Goal: Task Accomplishment & Management: Use online tool/utility

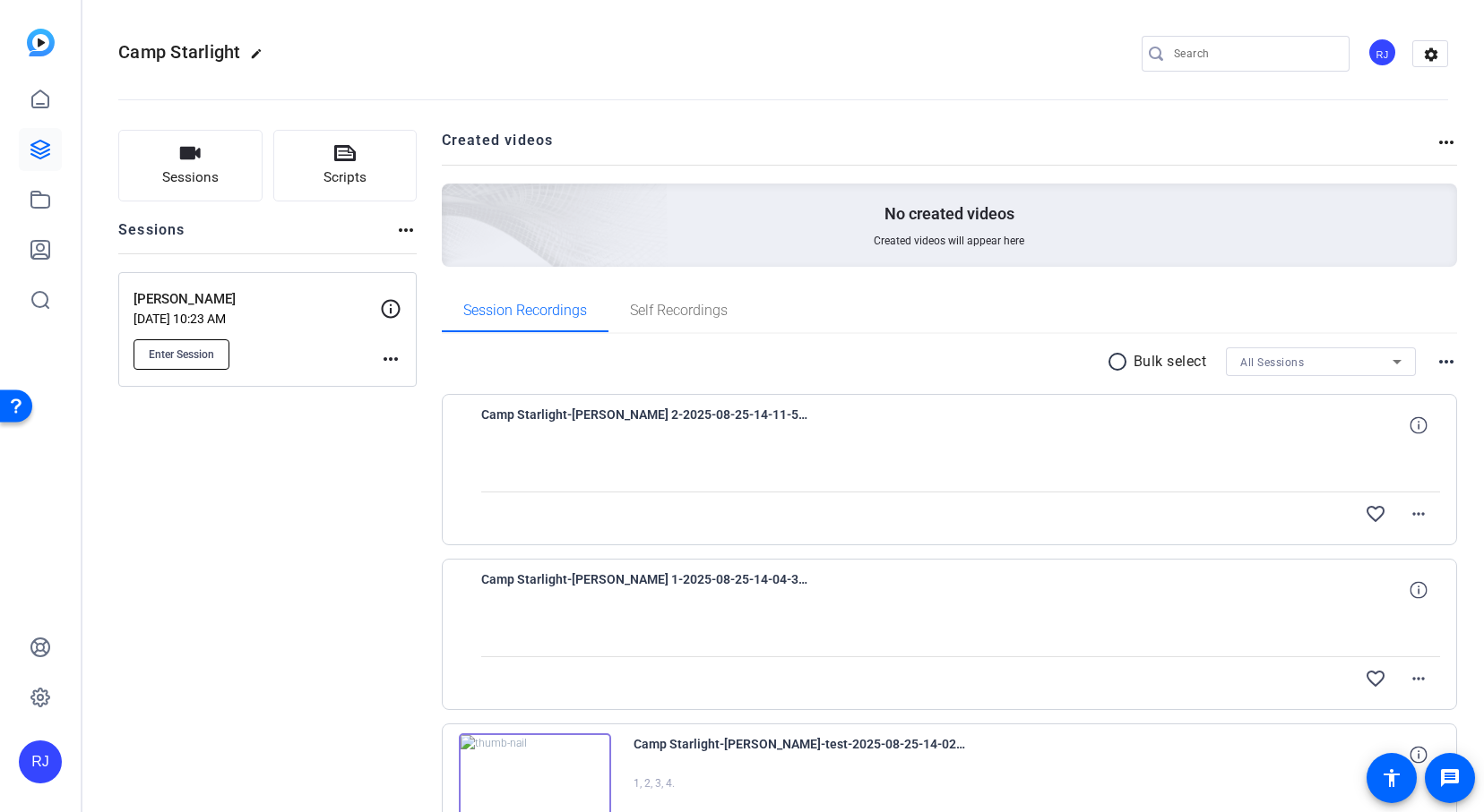
click at [177, 353] on span "Enter Session" at bounding box center [181, 355] width 65 height 15
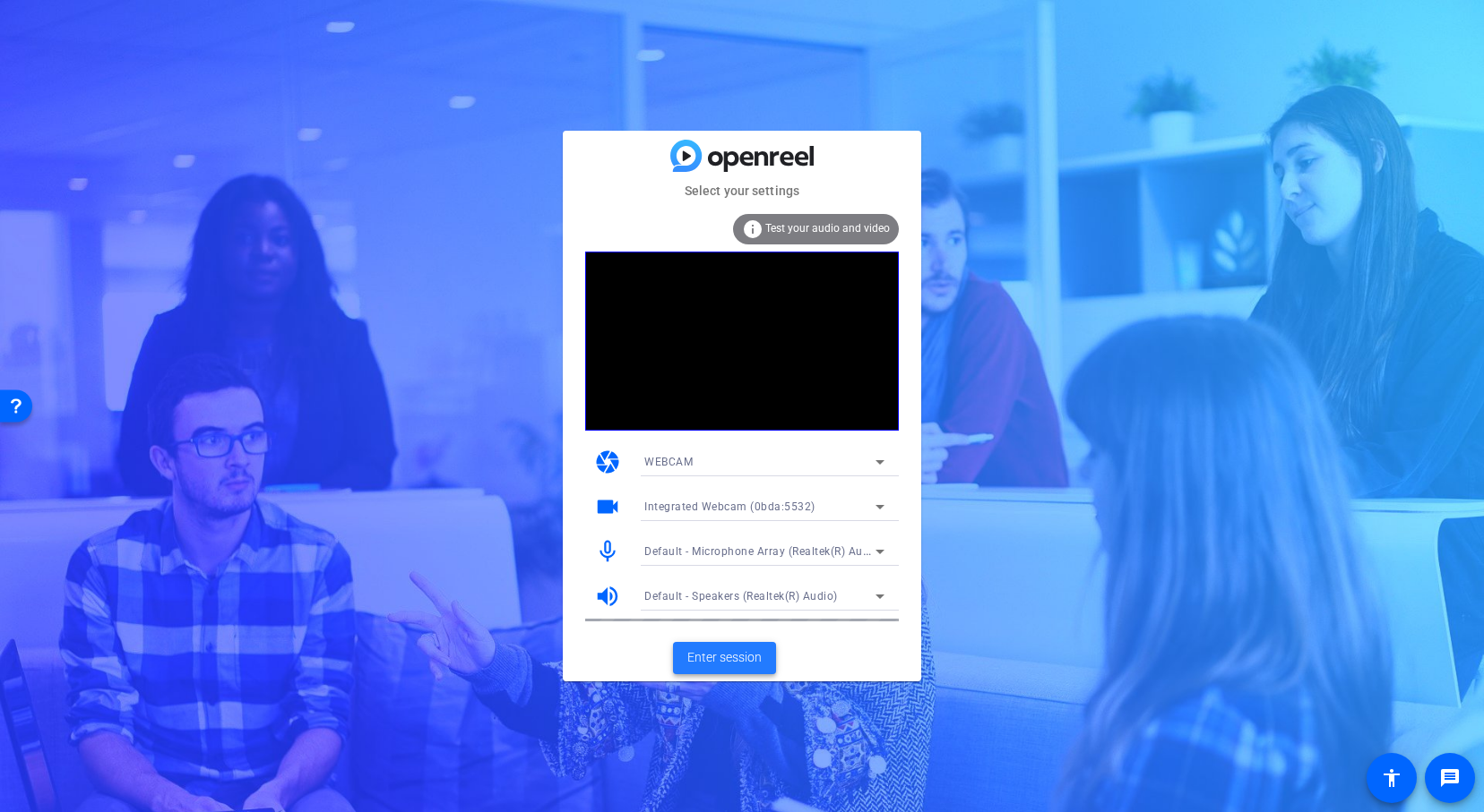
click at [702, 667] on span "Enter session" at bounding box center [724, 657] width 74 height 19
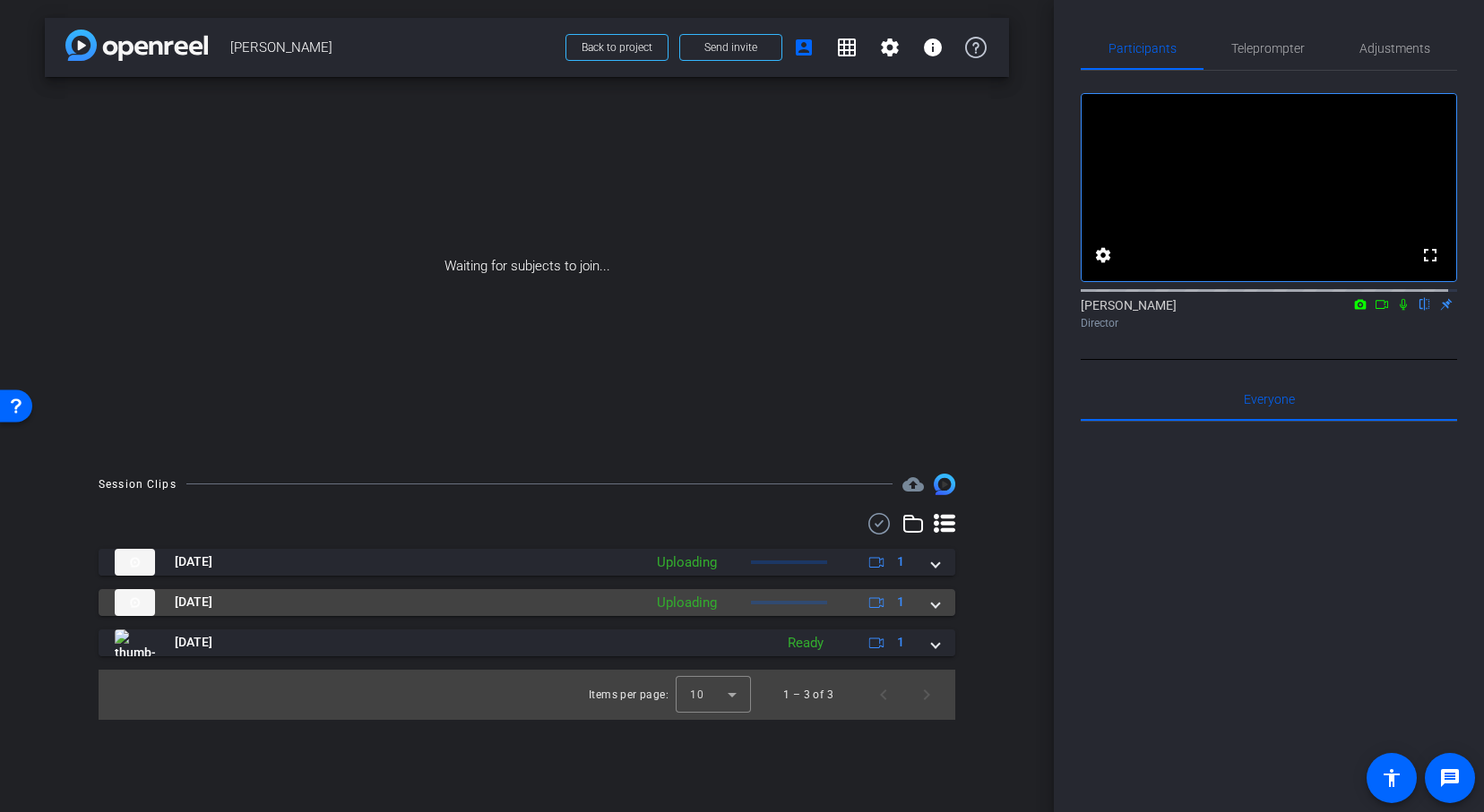
click at [709, 601] on div "Uploading" at bounding box center [686, 603] width 78 height 21
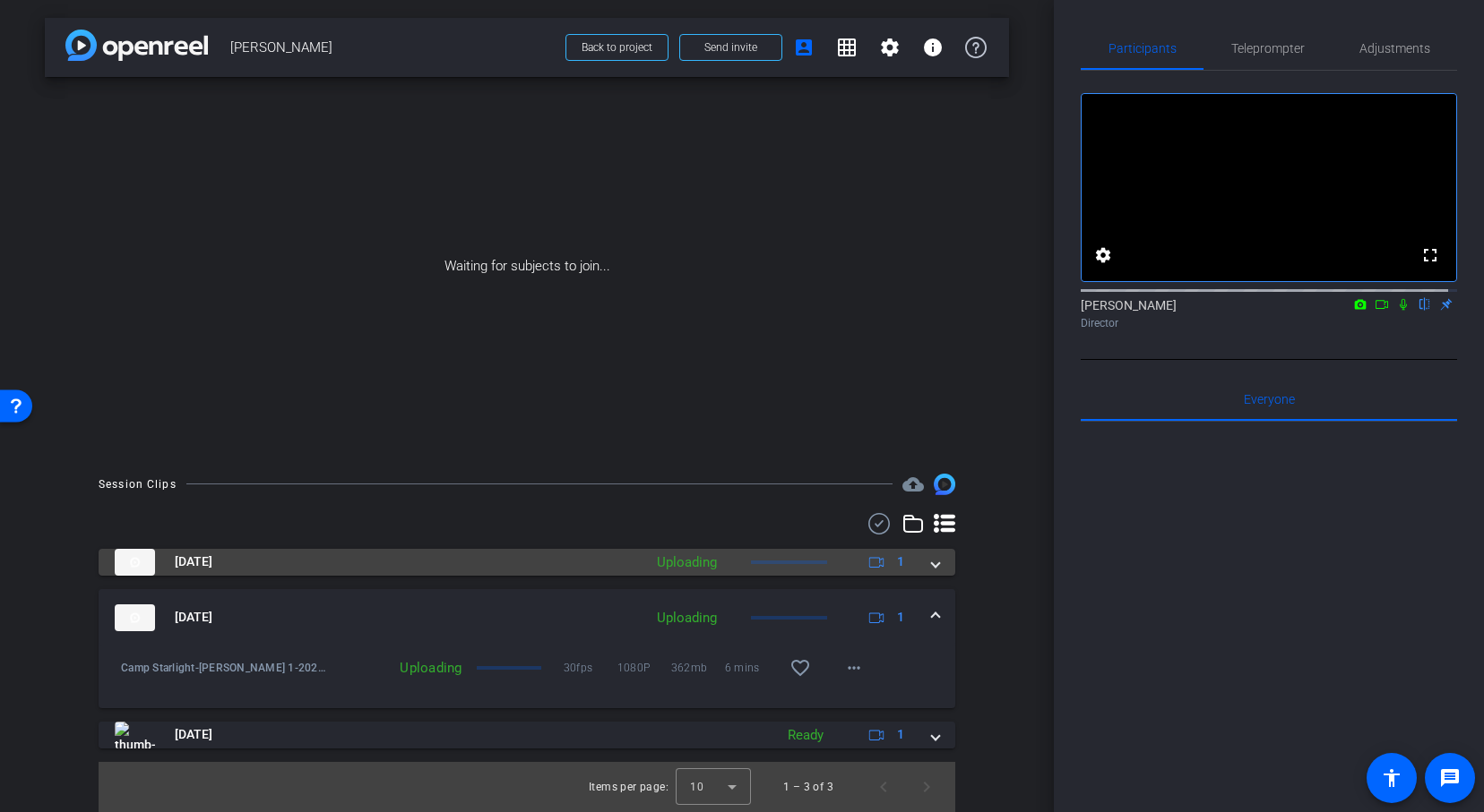
click at [774, 563] on div at bounding box center [789, 562] width 76 height 4
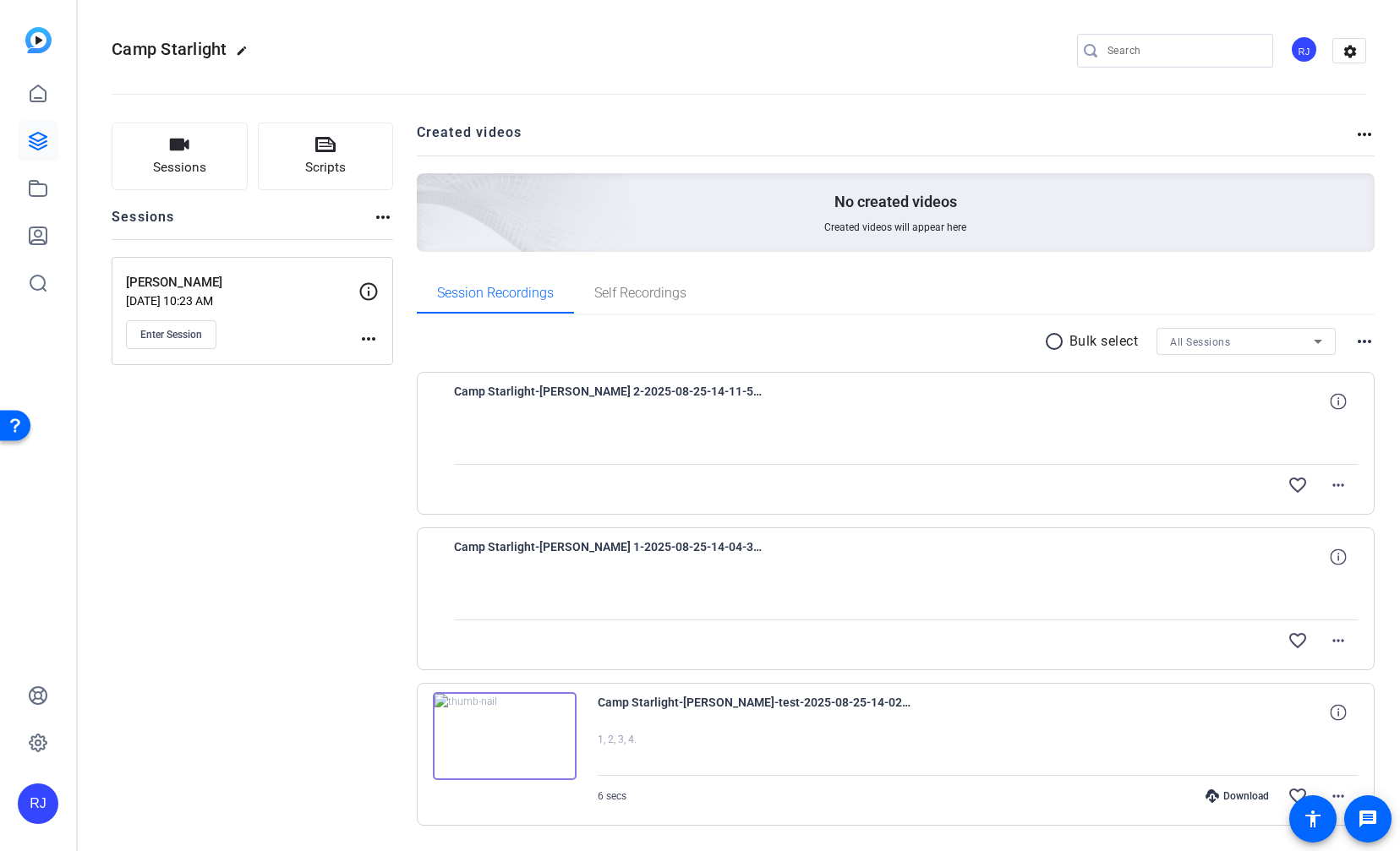
click at [354, 741] on div "Sessions Scripts Sessions more_horiz Randy Aug 22, 2025 @ 10:23 AM Enter Sessio…" at bounding box center [252, 501] width 281 height 757
click at [186, 334] on span "Enter Session" at bounding box center [171, 335] width 61 height 14
click at [155, 331] on span "Enter Session" at bounding box center [171, 335] width 61 height 14
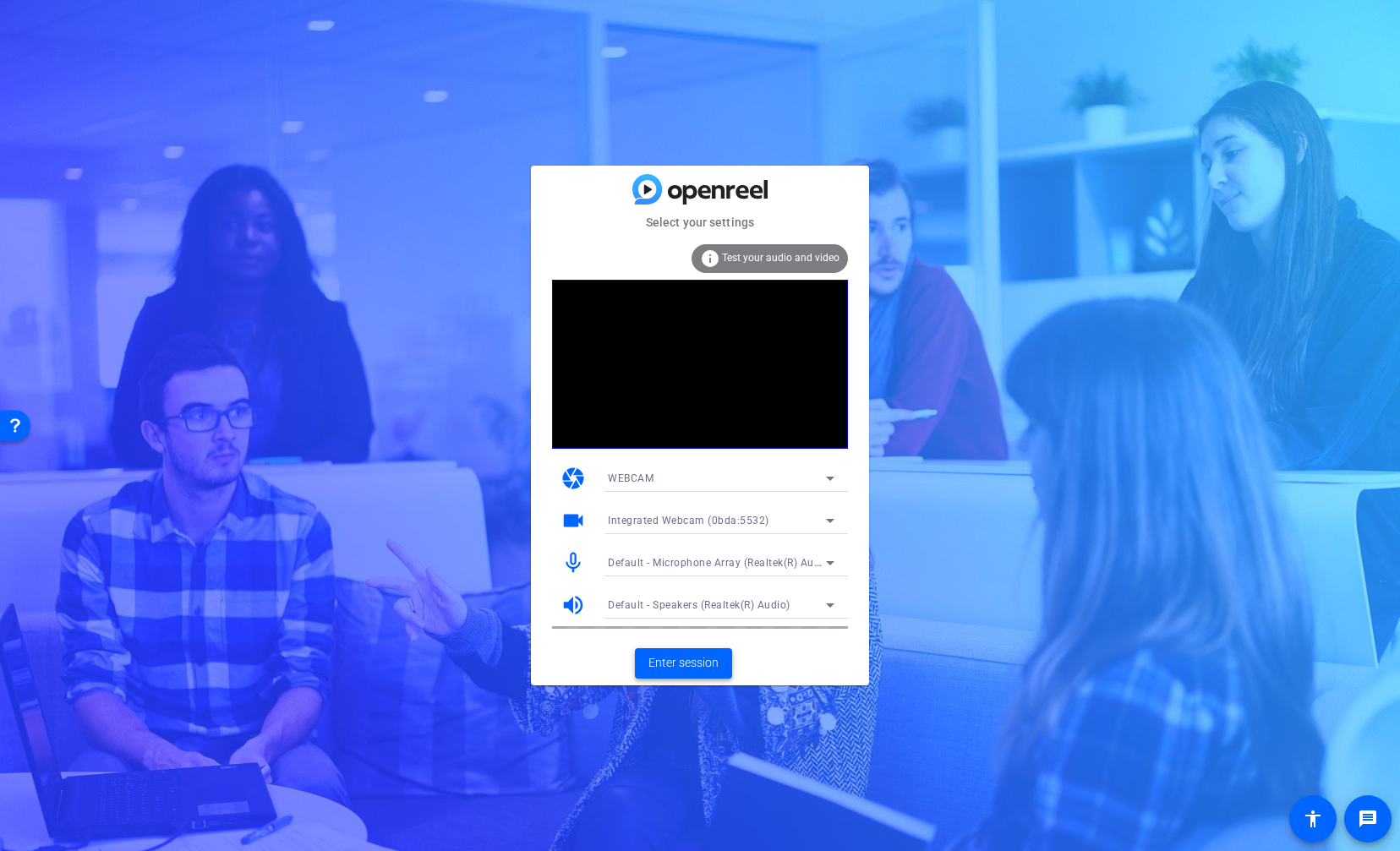
click at [679, 663] on span "Enter session" at bounding box center [683, 663] width 70 height 18
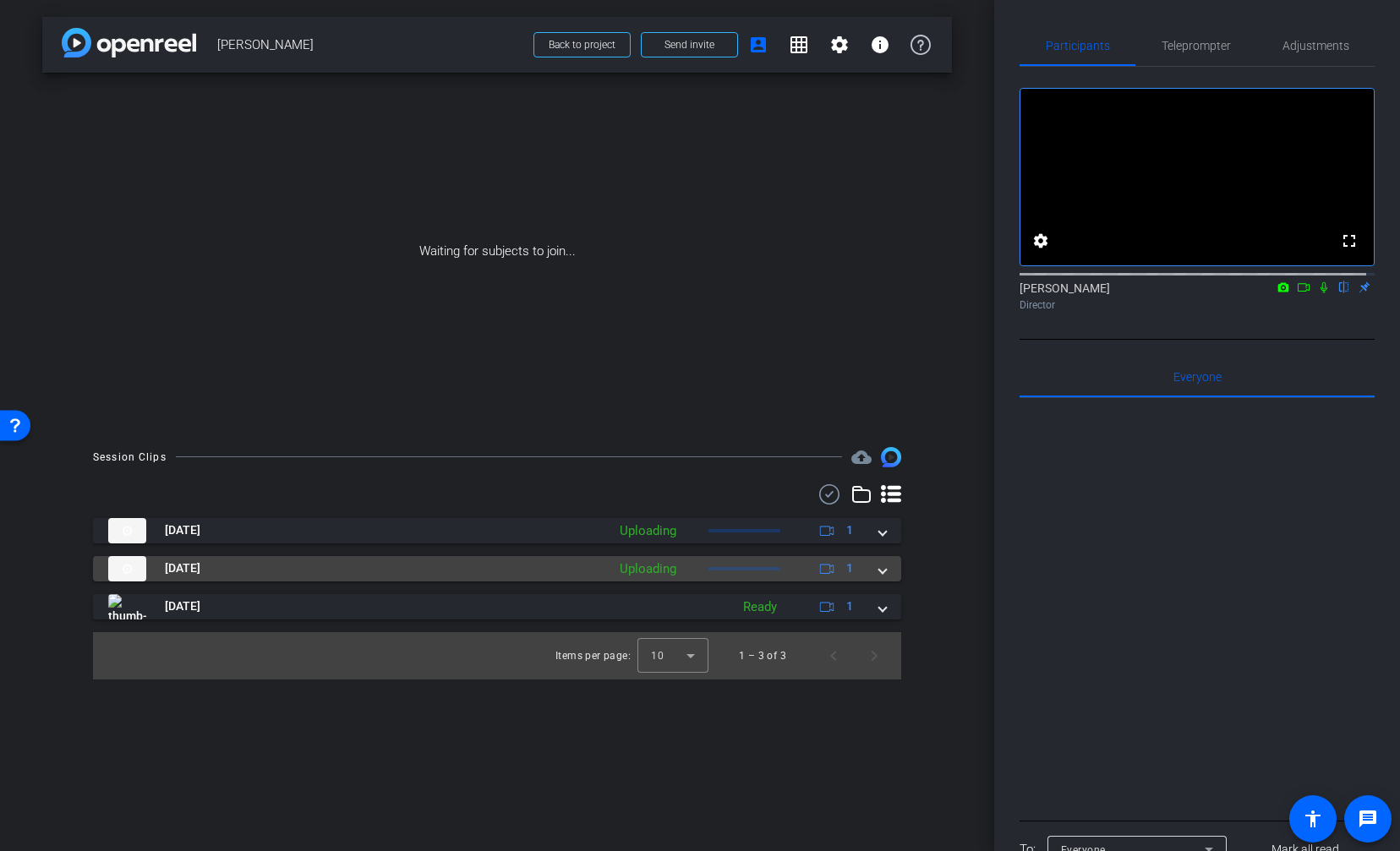
click at [875, 575] on div "[DATE] Uploading 1" at bounding box center [493, 568] width 771 height 25
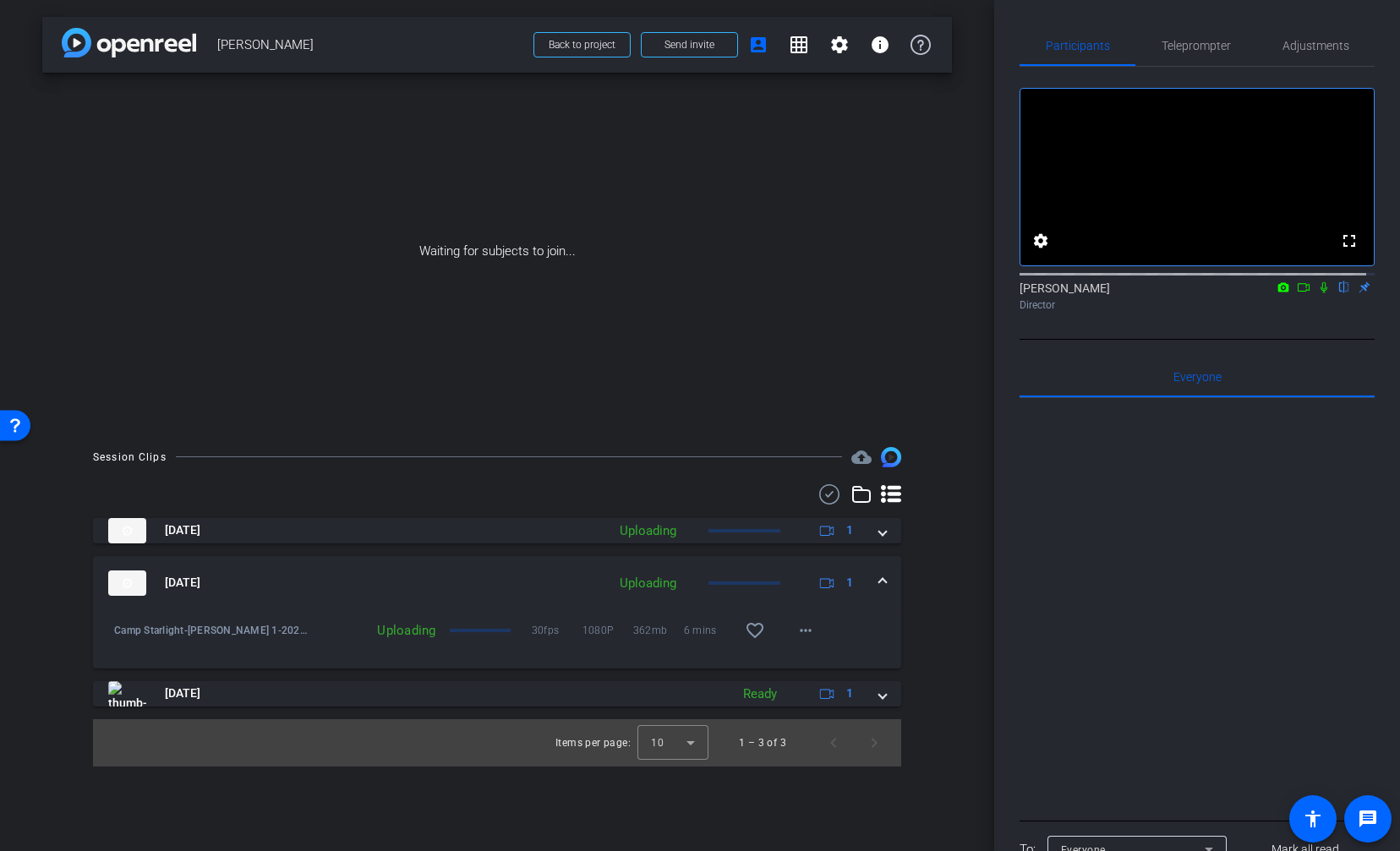
click at [875, 575] on div "[DATE] Uploading 1" at bounding box center [493, 583] width 771 height 25
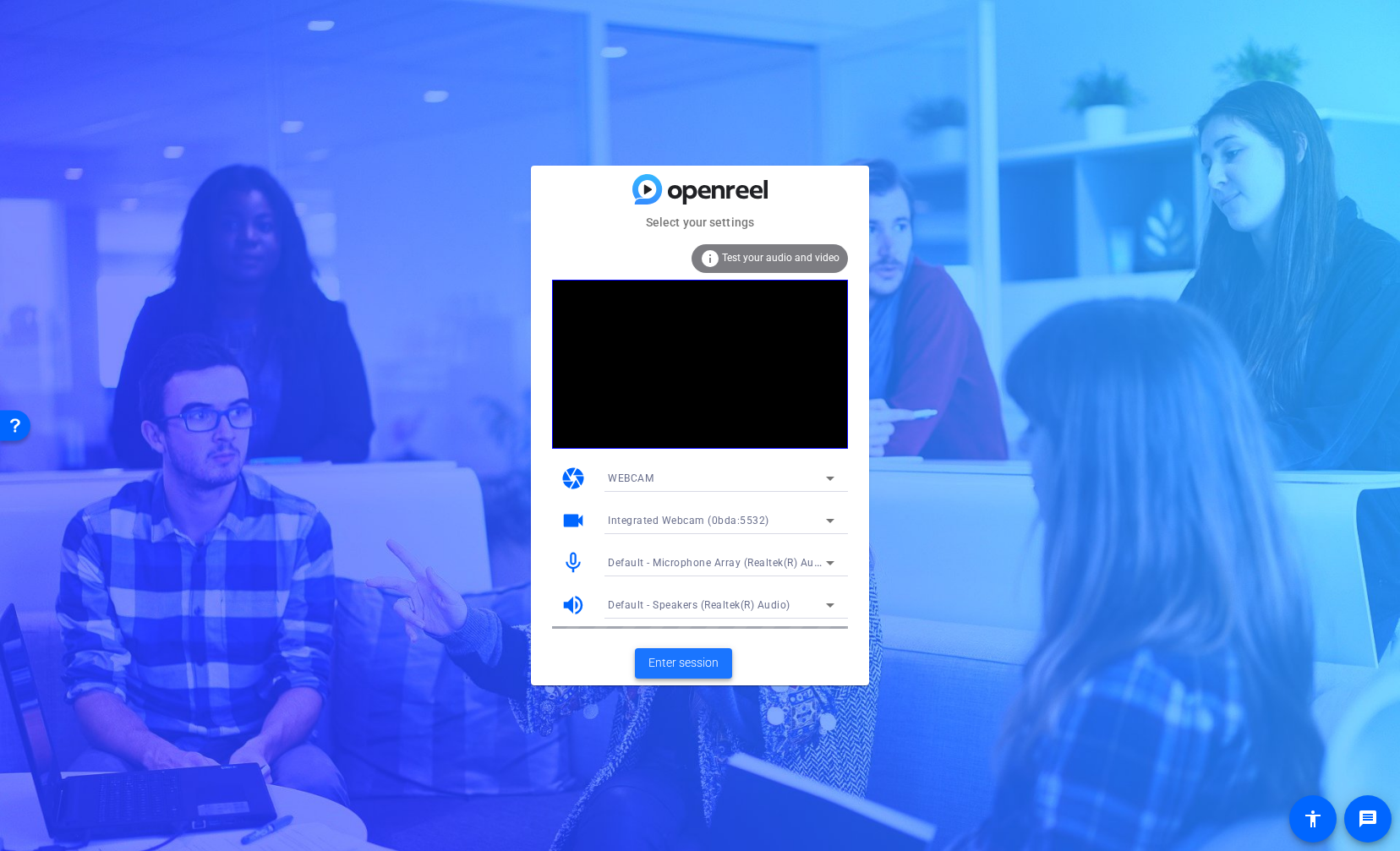
click at [657, 663] on span "Enter session" at bounding box center [683, 663] width 70 height 18
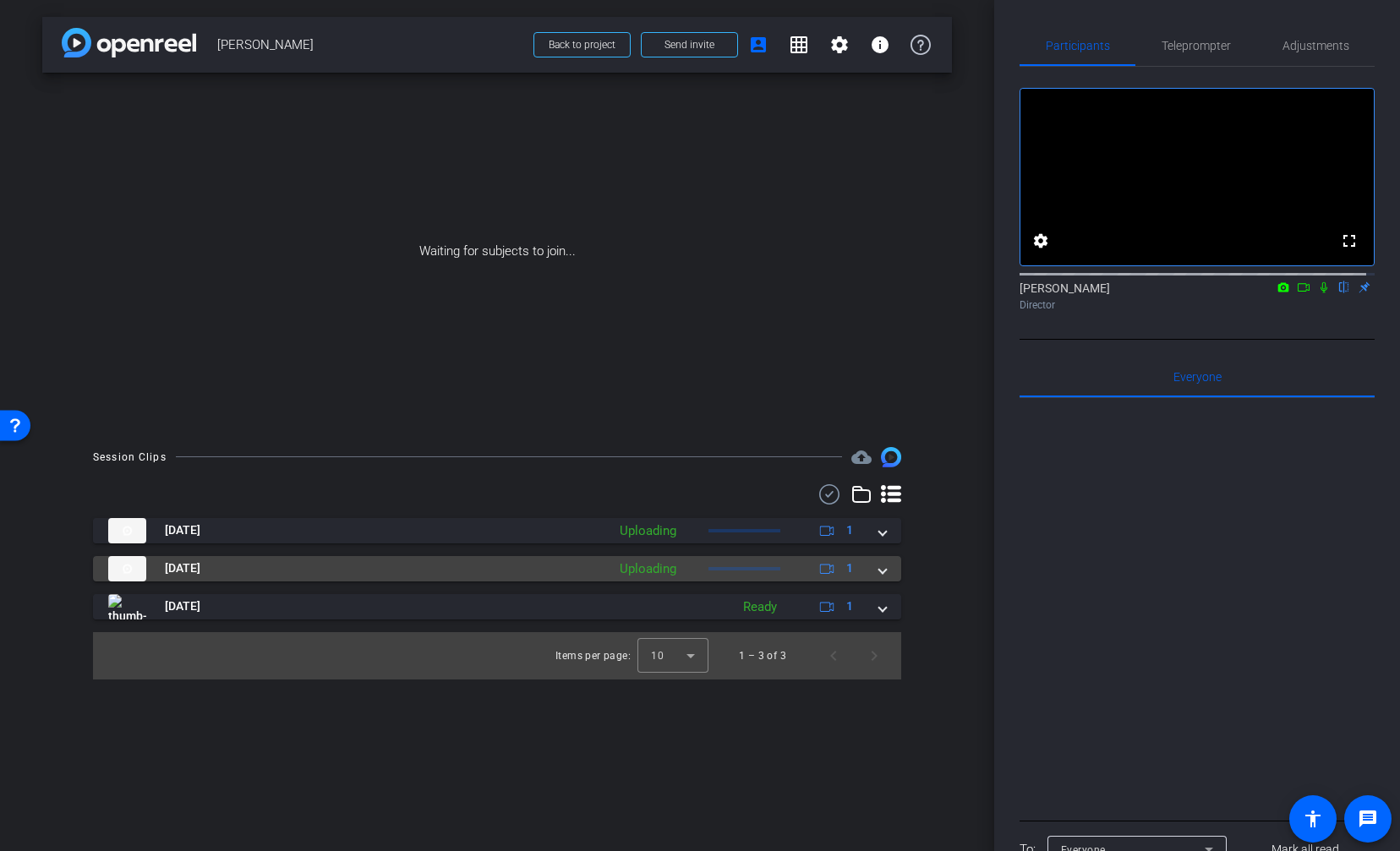
click at [881, 566] on span at bounding box center [882, 568] width 7 height 18
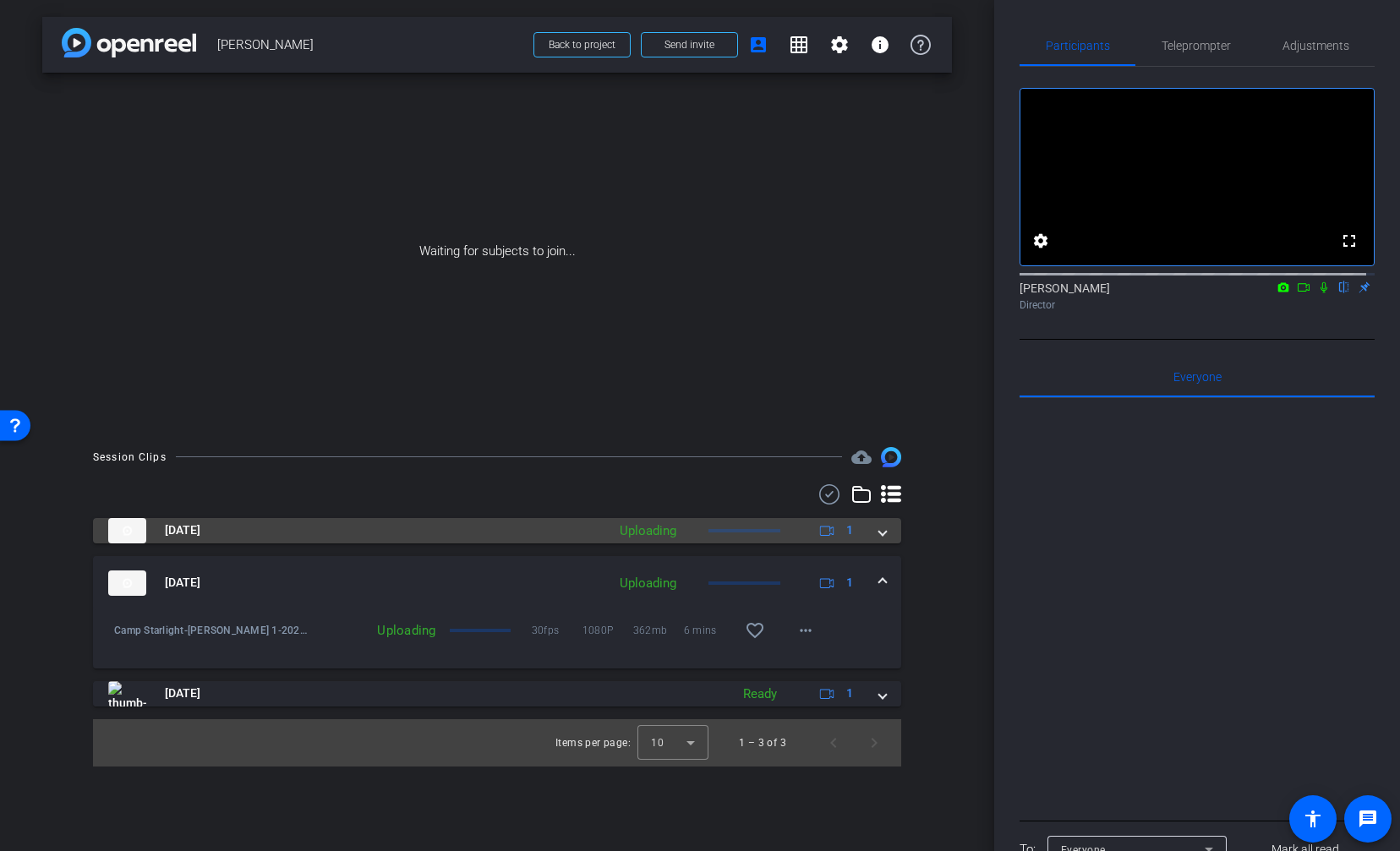
click at [882, 533] on span at bounding box center [882, 530] width 7 height 18
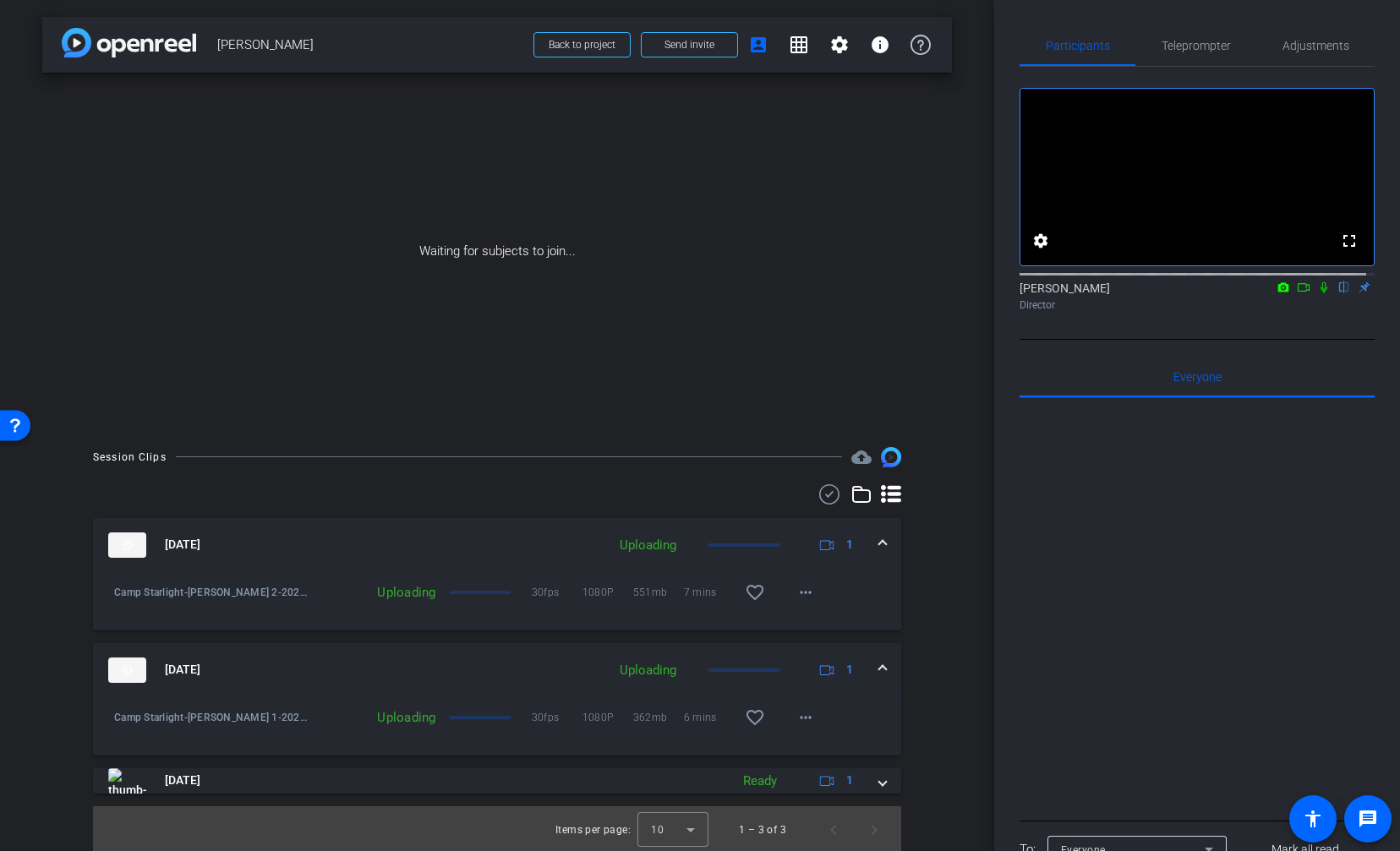
scroll to position [3, 0]
click at [879, 663] on span at bounding box center [882, 667] width 7 height 18
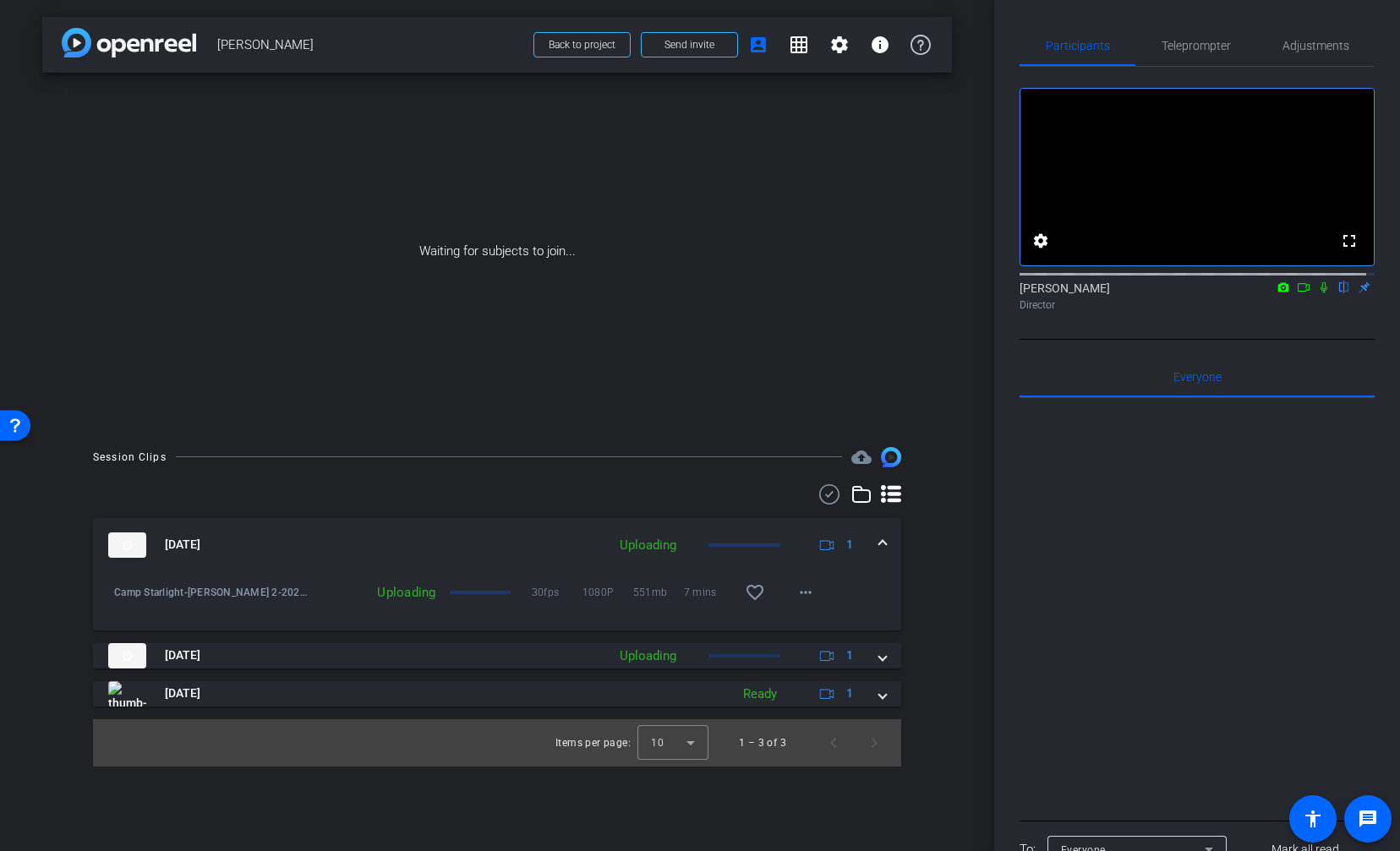
click at [879, 545] on span at bounding box center [882, 545] width 7 height 18
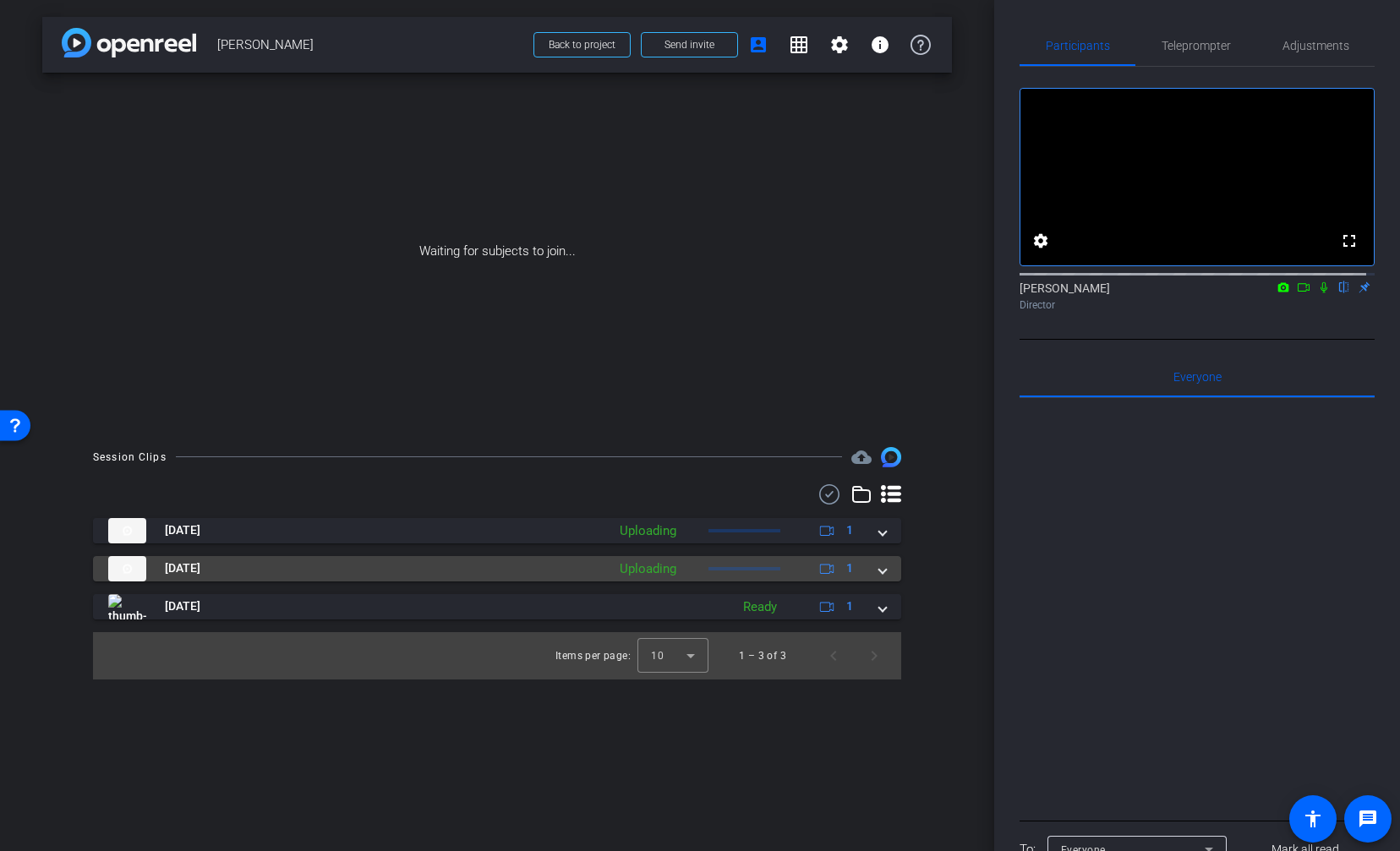
click at [882, 570] on span at bounding box center [882, 568] width 7 height 18
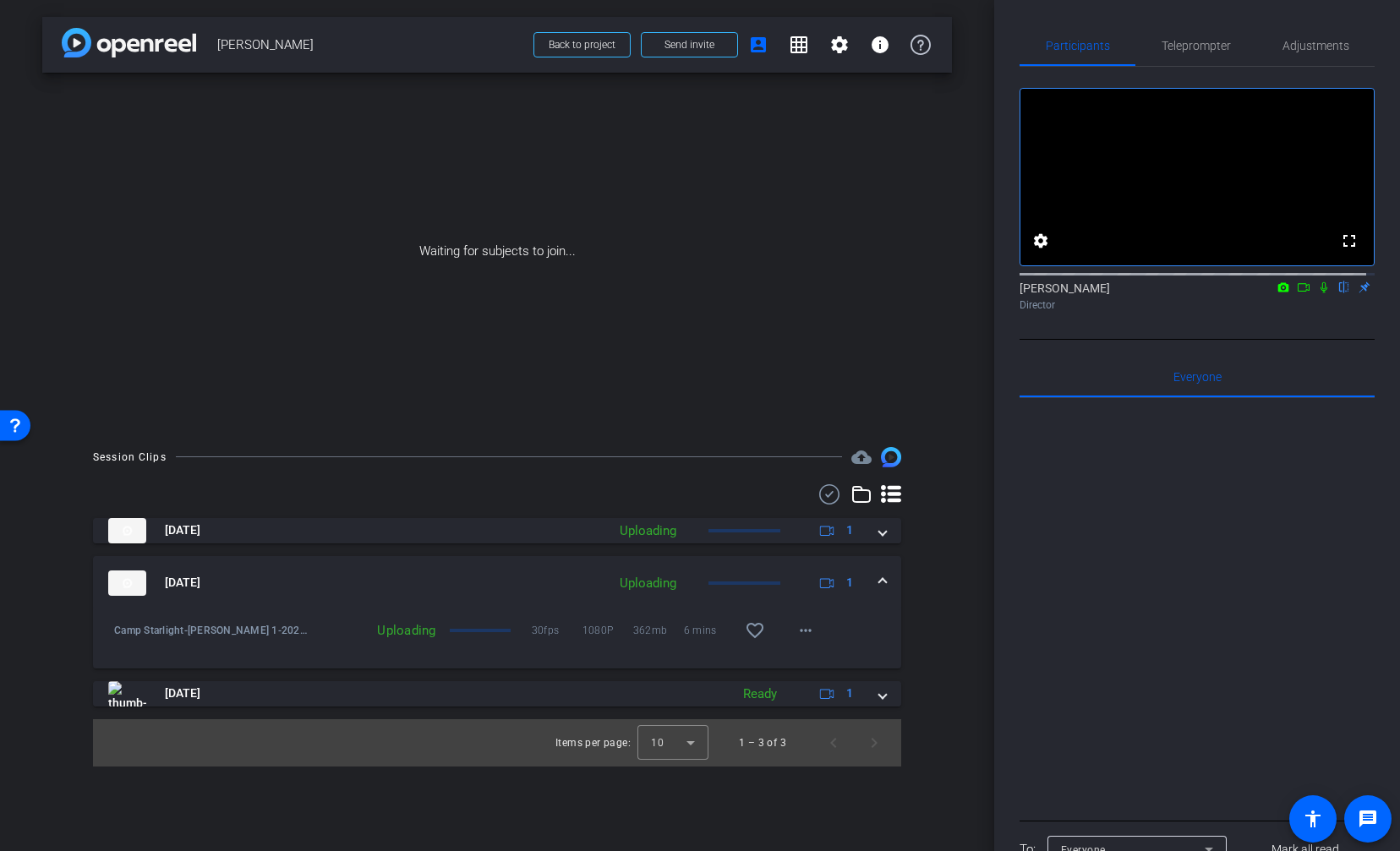
click at [882, 570] on mat-expansion-panel-header "[DATE] Uploading 1" at bounding box center [497, 583] width 808 height 54
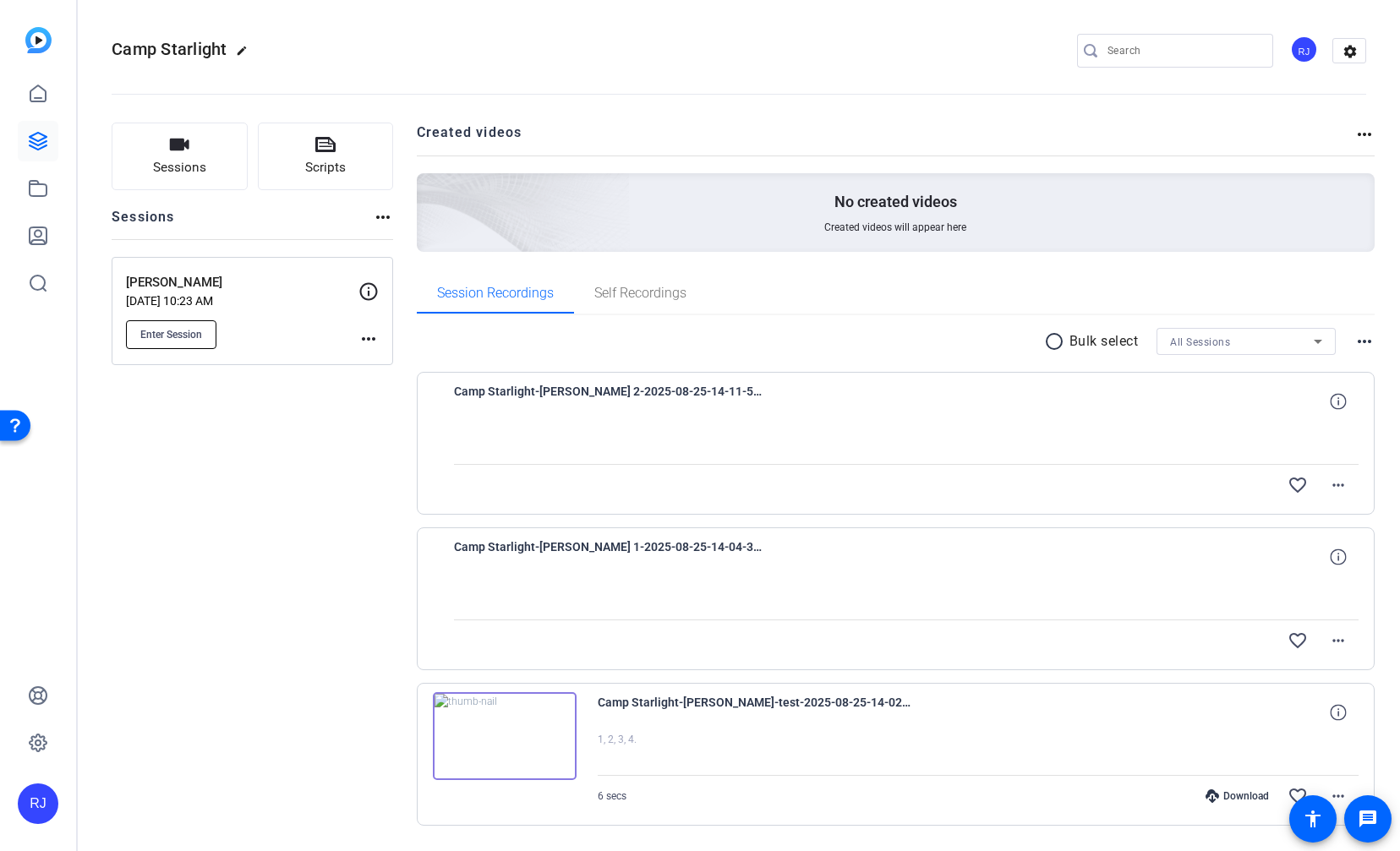
click at [180, 333] on span "Enter Session" at bounding box center [171, 335] width 61 height 14
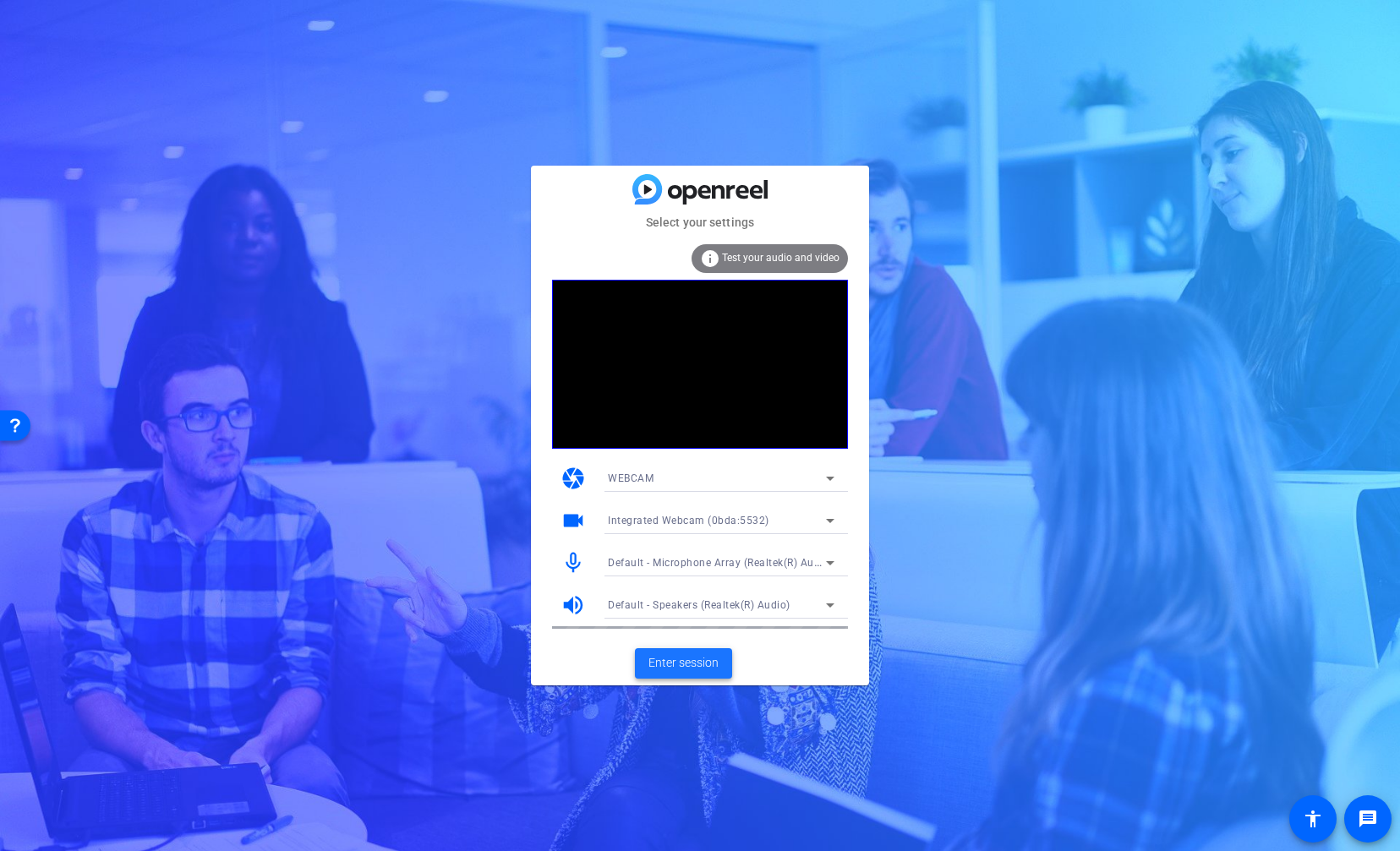
click at [711, 666] on span "Enter session" at bounding box center [683, 663] width 70 height 18
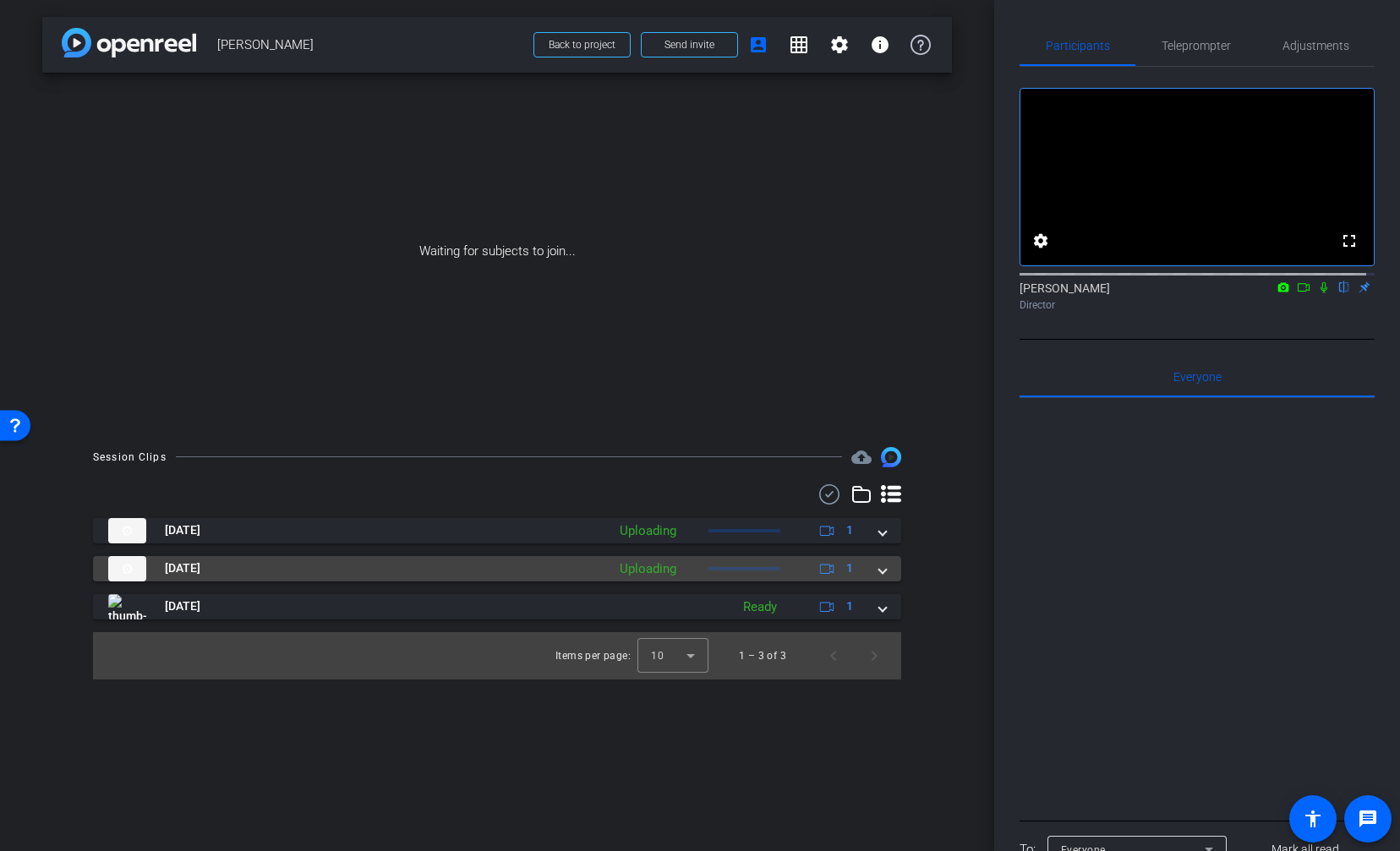
click at [882, 570] on span at bounding box center [882, 568] width 7 height 18
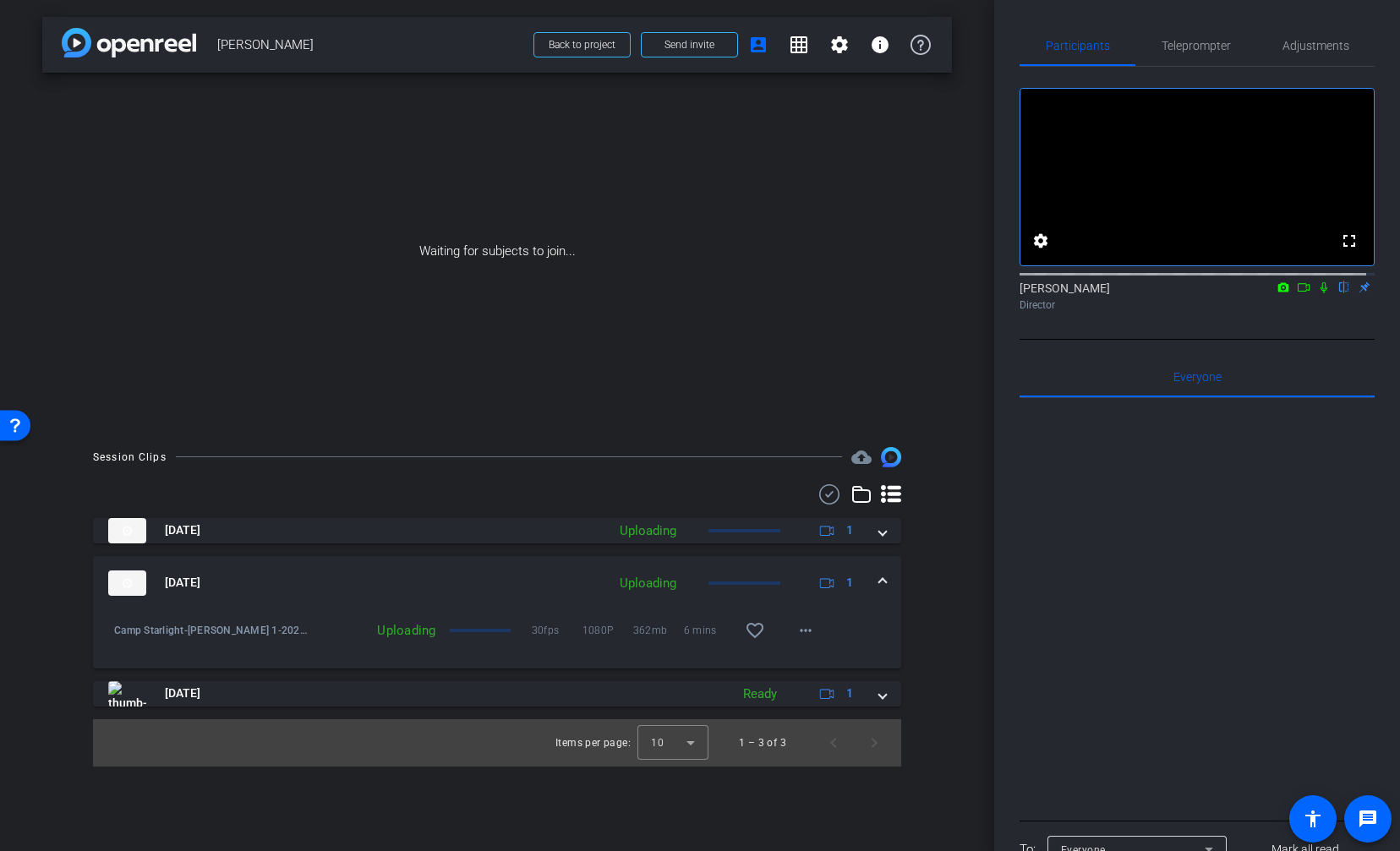
click at [886, 583] on span at bounding box center [882, 583] width 7 height 18
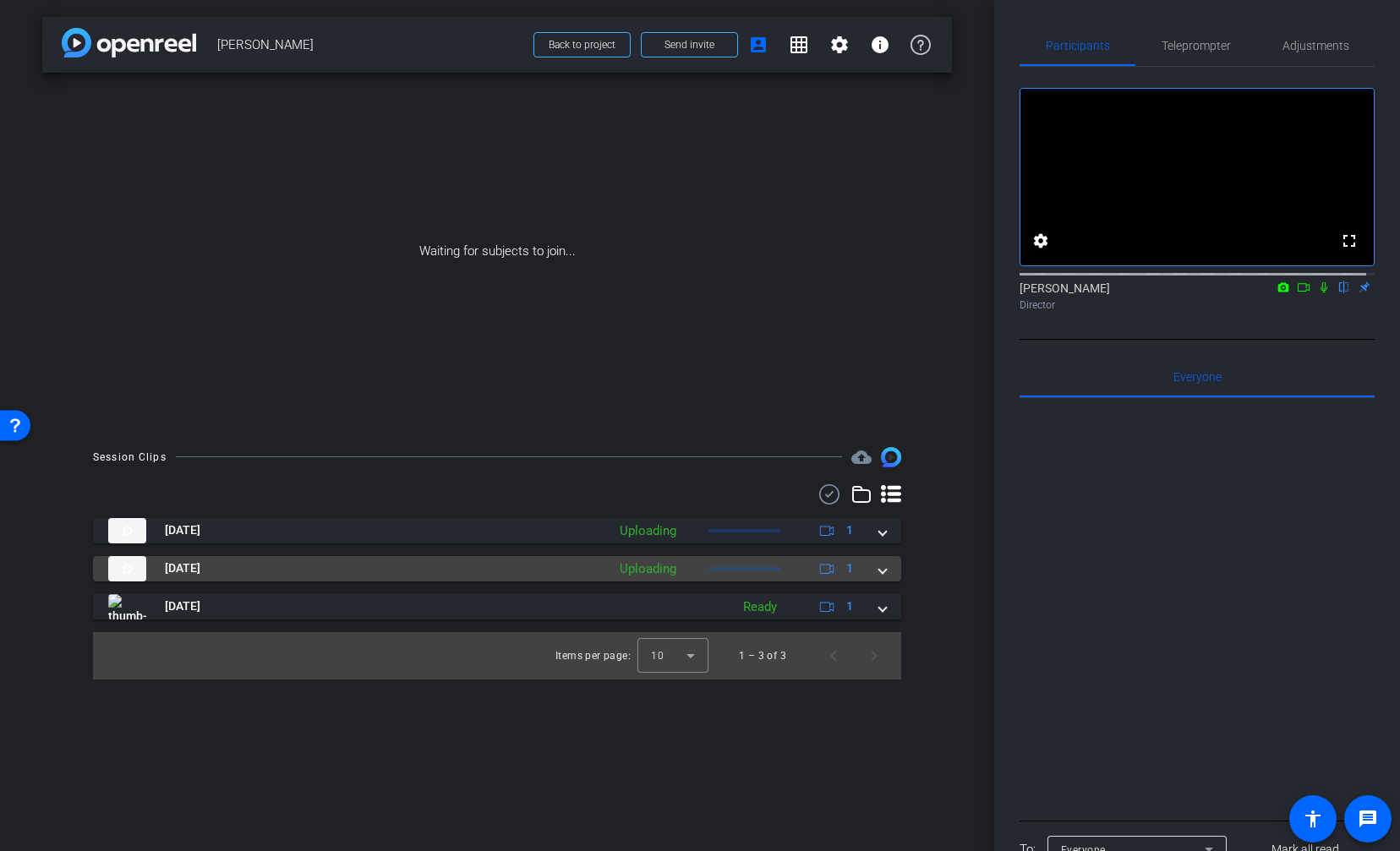
click at [886, 583] on div "Aug 25, 2025 Uploading 1 Aug 25, 2025 Uploading 1 Camp Starlight-Randy-Randy 1-…" at bounding box center [497, 569] width 808 height 102
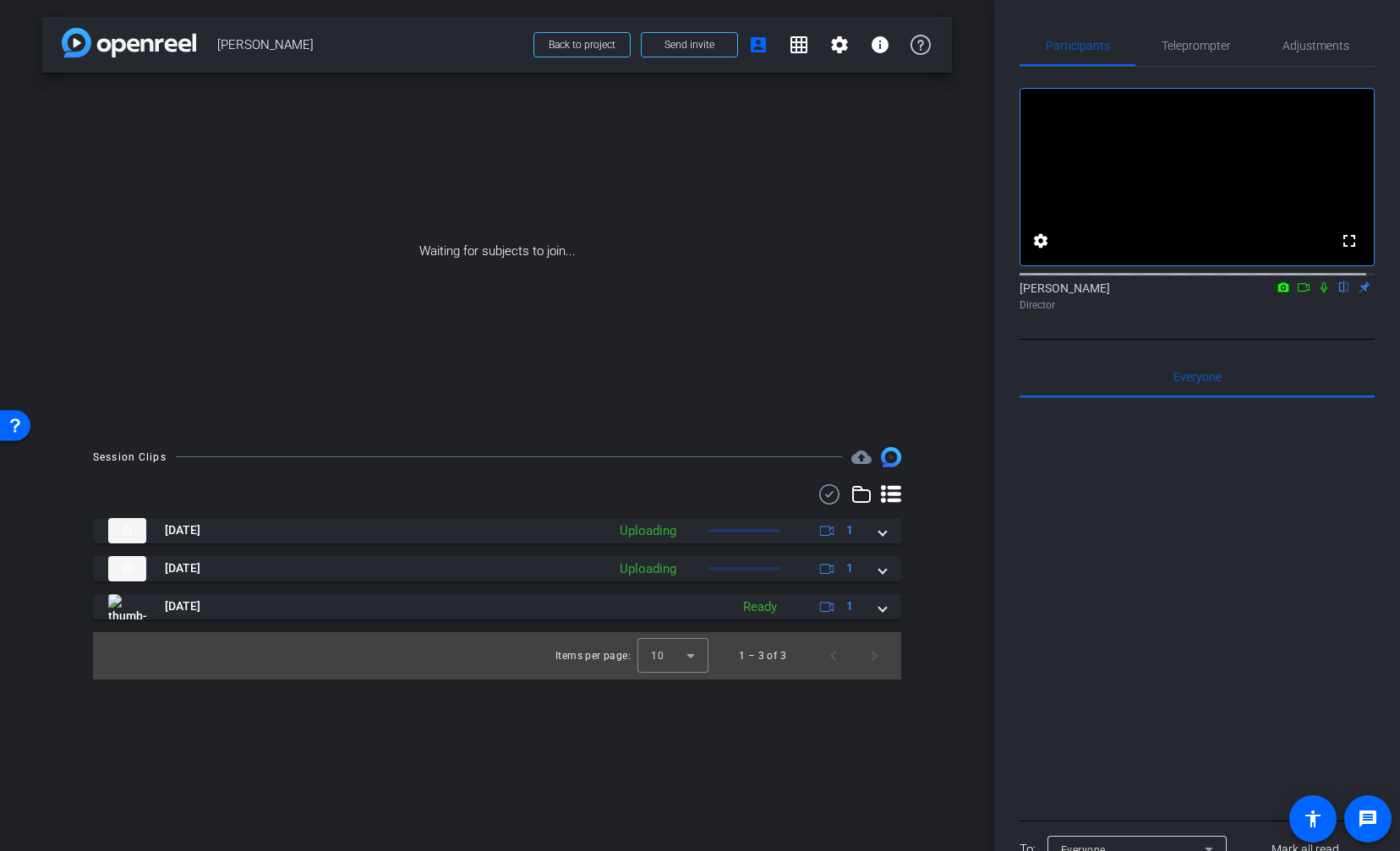
click at [937, 694] on div "arrow_back Randy Back to project Send invite account_box grid_on settings info …" at bounding box center [497, 426] width 994 height 851
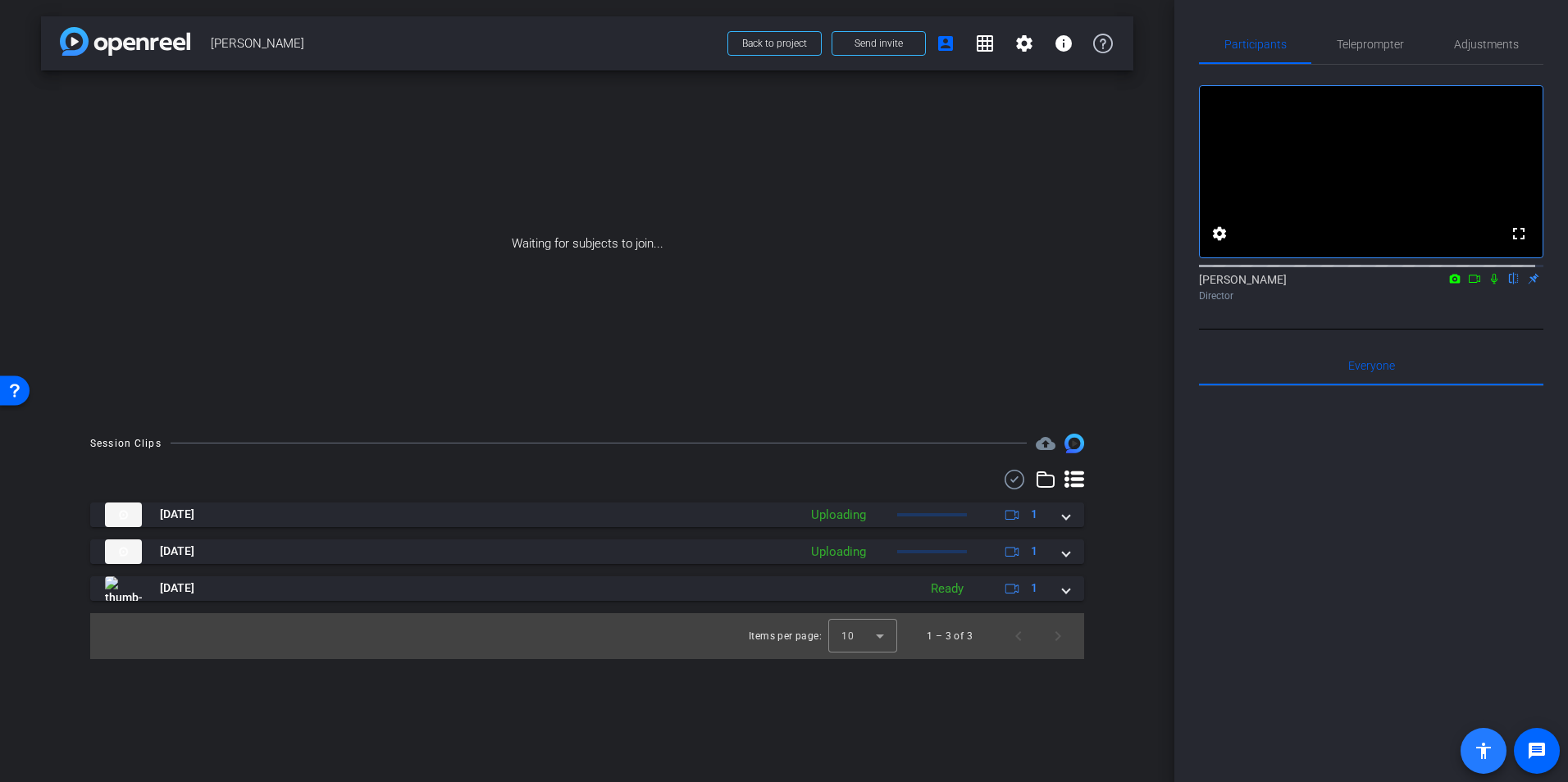
click at [1358, 749] on mat-icon "accessibility" at bounding box center [1484, 751] width 20 height 20
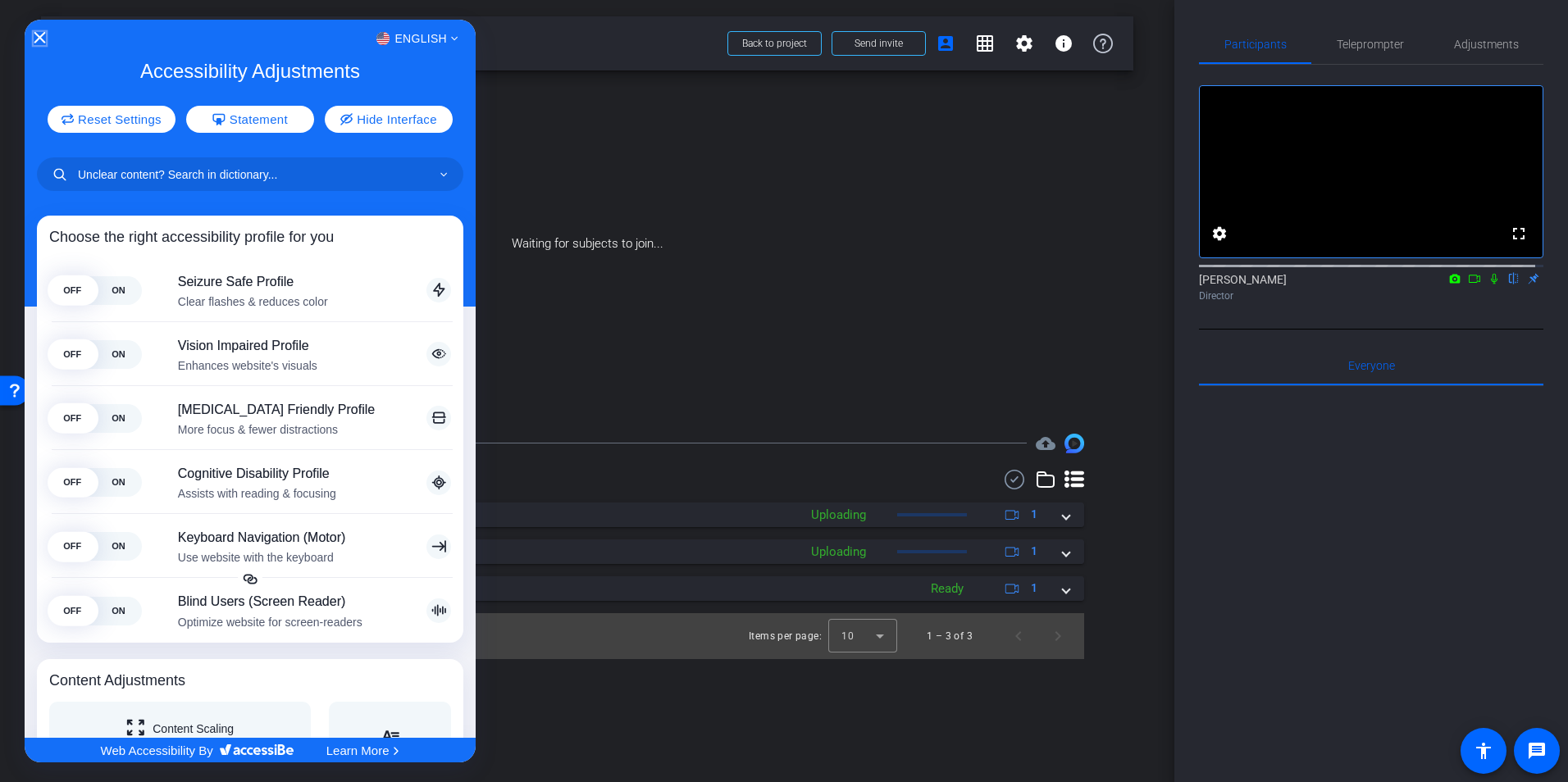
click at [38, 33] on icon "Close Accessibility Interface" at bounding box center [39, 38] width 12 height 12
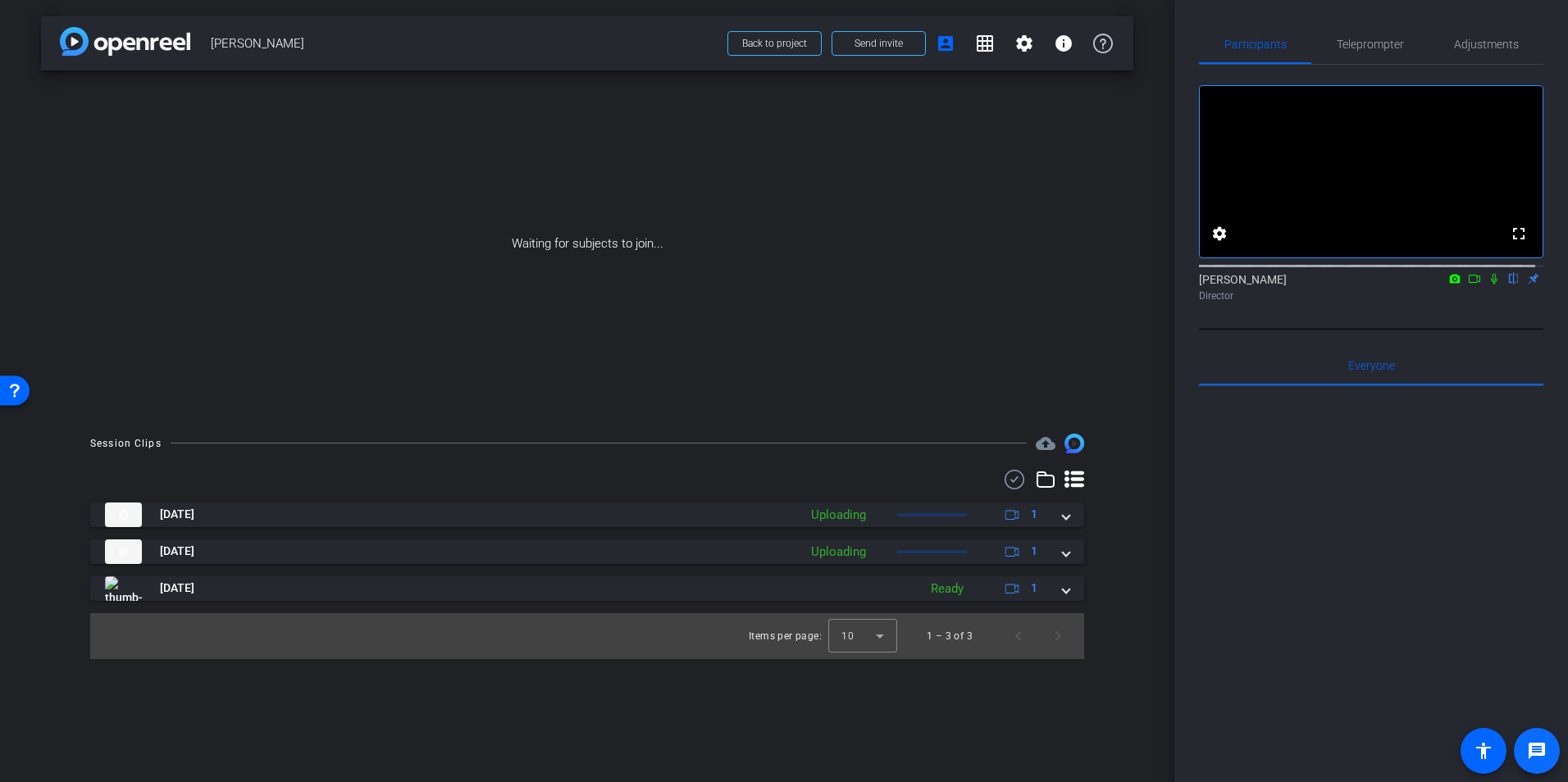
click at [1358, 743] on mat-icon "message" at bounding box center [1537, 751] width 20 height 20
drag, startPoint x: 632, startPoint y: 744, endPoint x: 694, endPoint y: 744, distance: 62.0
click at [632, 744] on div "arrow_back Randy Back to project Send invite account_box grid_on settings info …" at bounding box center [587, 391] width 1174 height 782
click at [1358, 505] on div at bounding box center [1371, 589] width 344 height 406
click at [64, 306] on div "Waiting for subjects to join..." at bounding box center [587, 244] width 1092 height 347
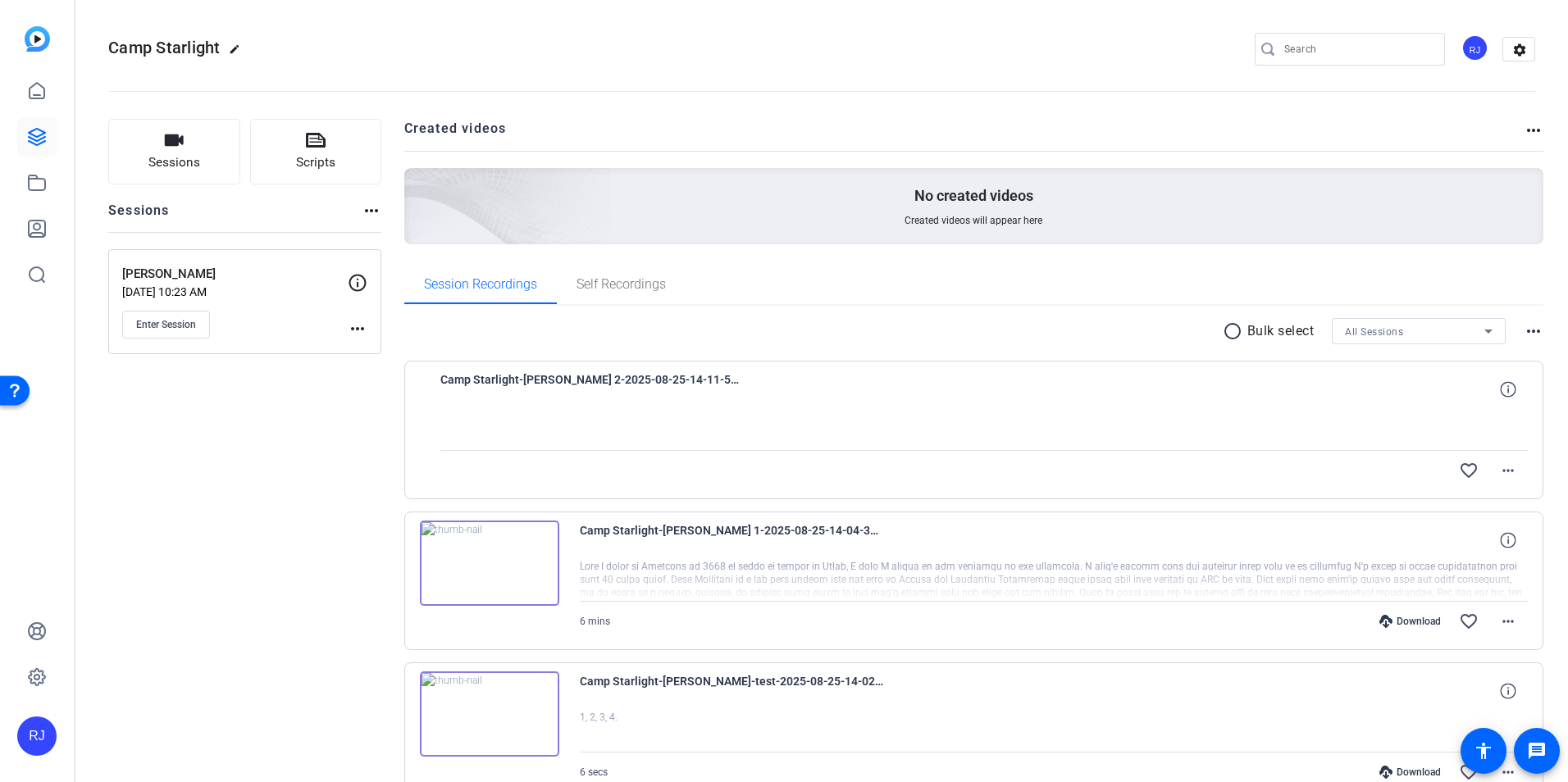
click at [479, 558] on img at bounding box center [489, 563] width 139 height 85
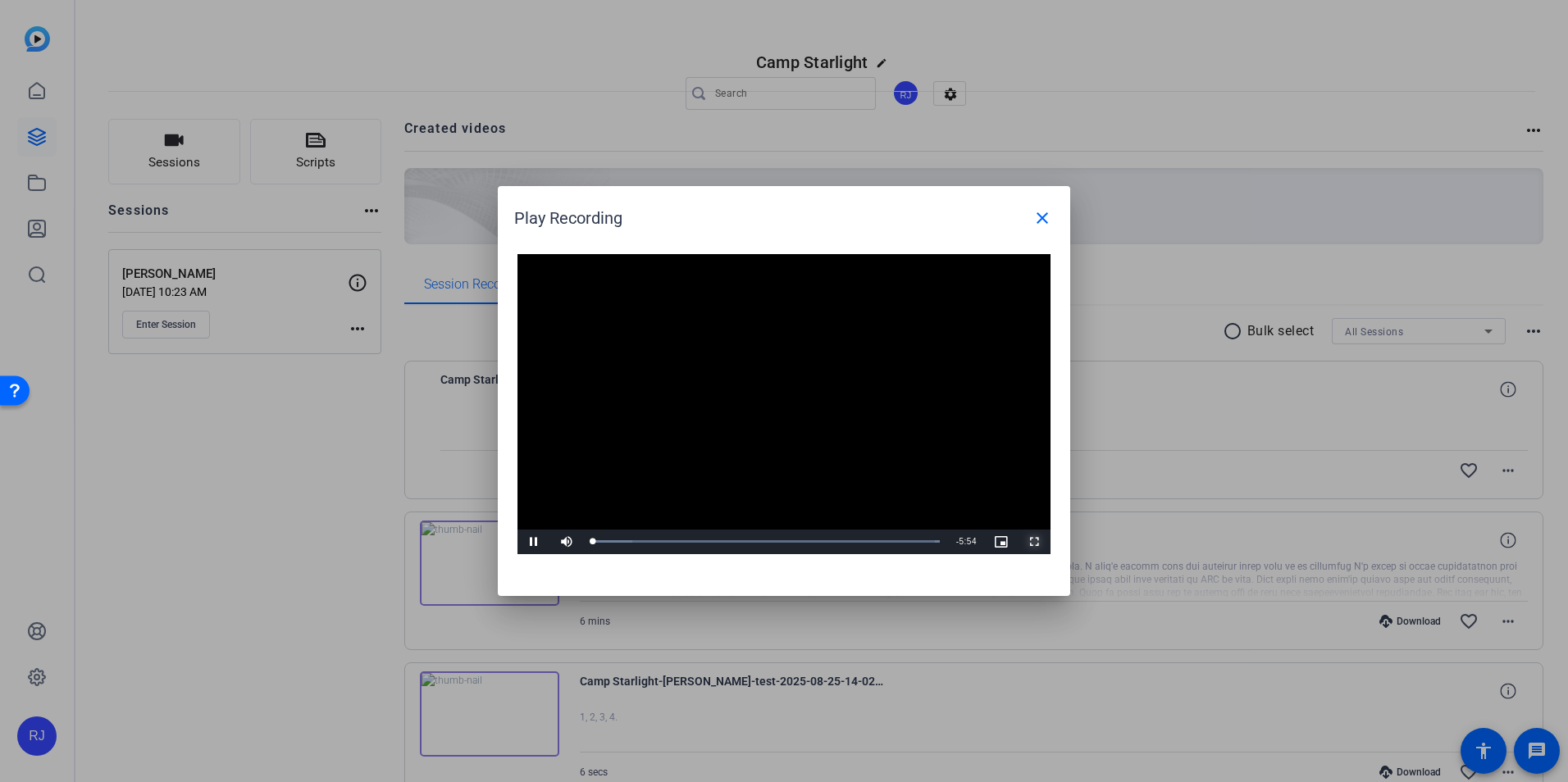
click at [1027, 542] on span "Video Player" at bounding box center [1034, 542] width 33 height 0
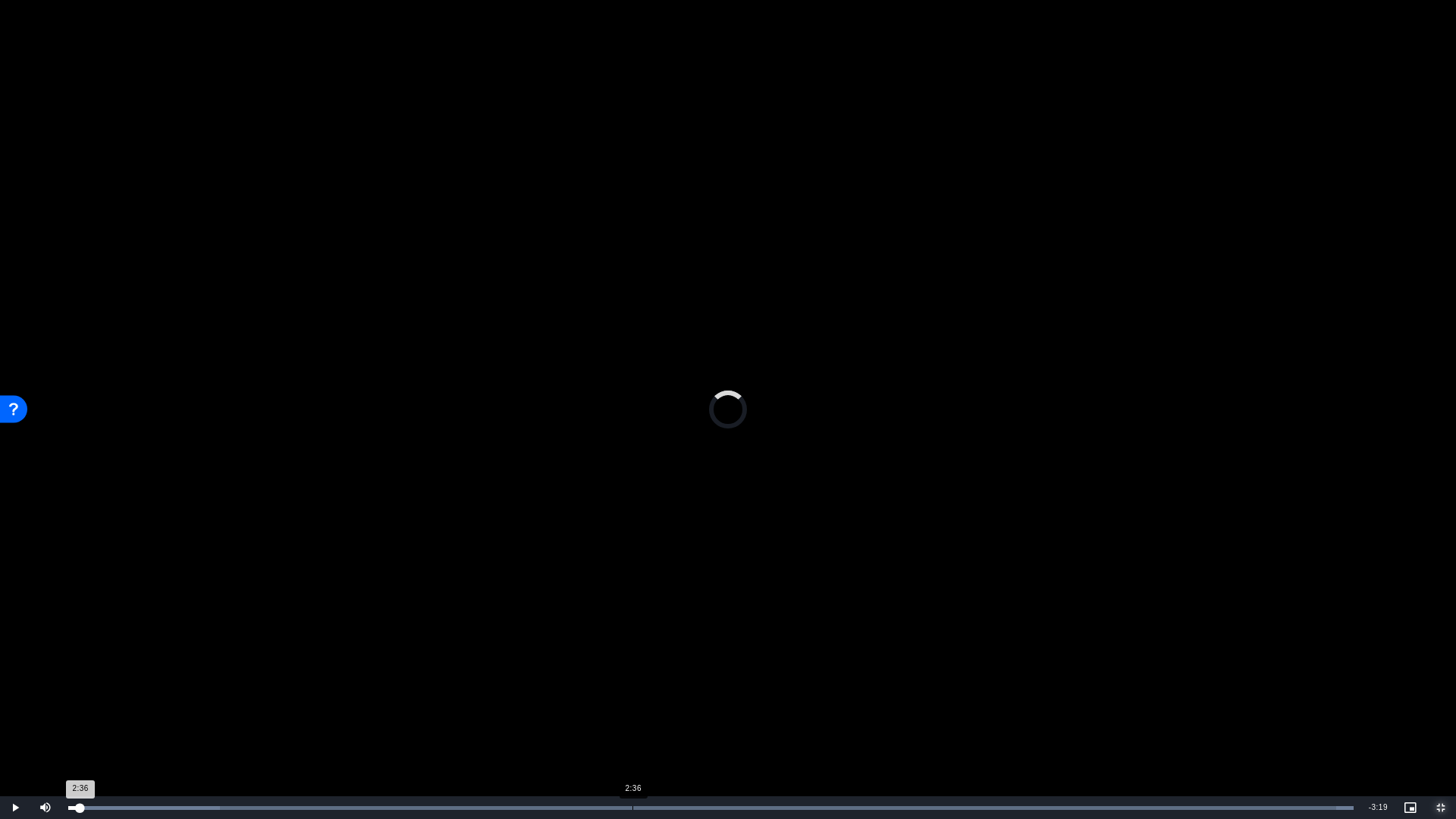
click at [633, 722] on div "Loaded : 100.00% 2:36 2:36" at bounding box center [710, 807] width 1300 height 22
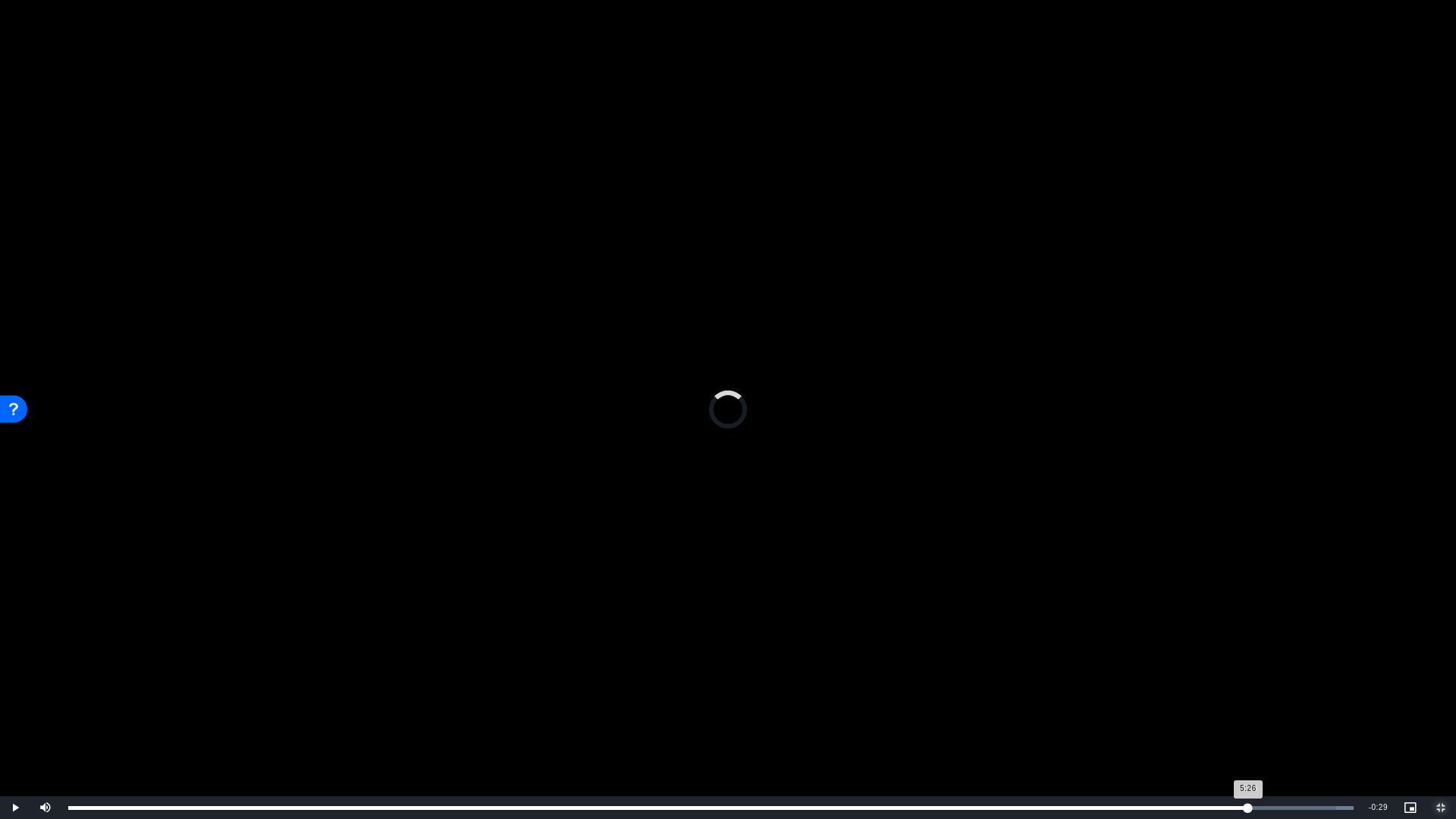
click at [1248, 722] on div "Loaded : 100.00% 5:26 5:26" at bounding box center [710, 807] width 1300 height 22
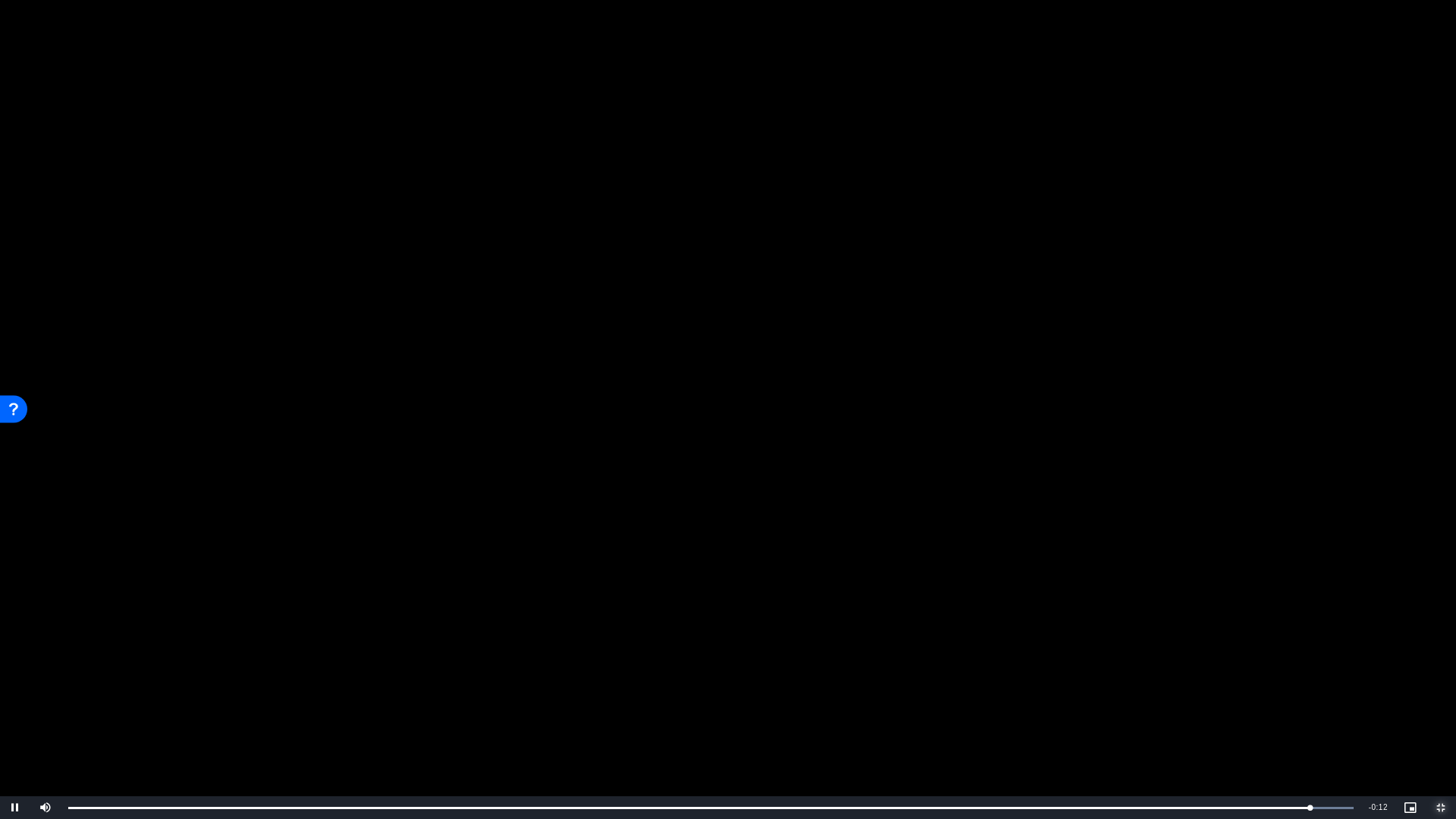
click at [1436, 722] on span "Video Player" at bounding box center [1441, 807] width 30 height 0
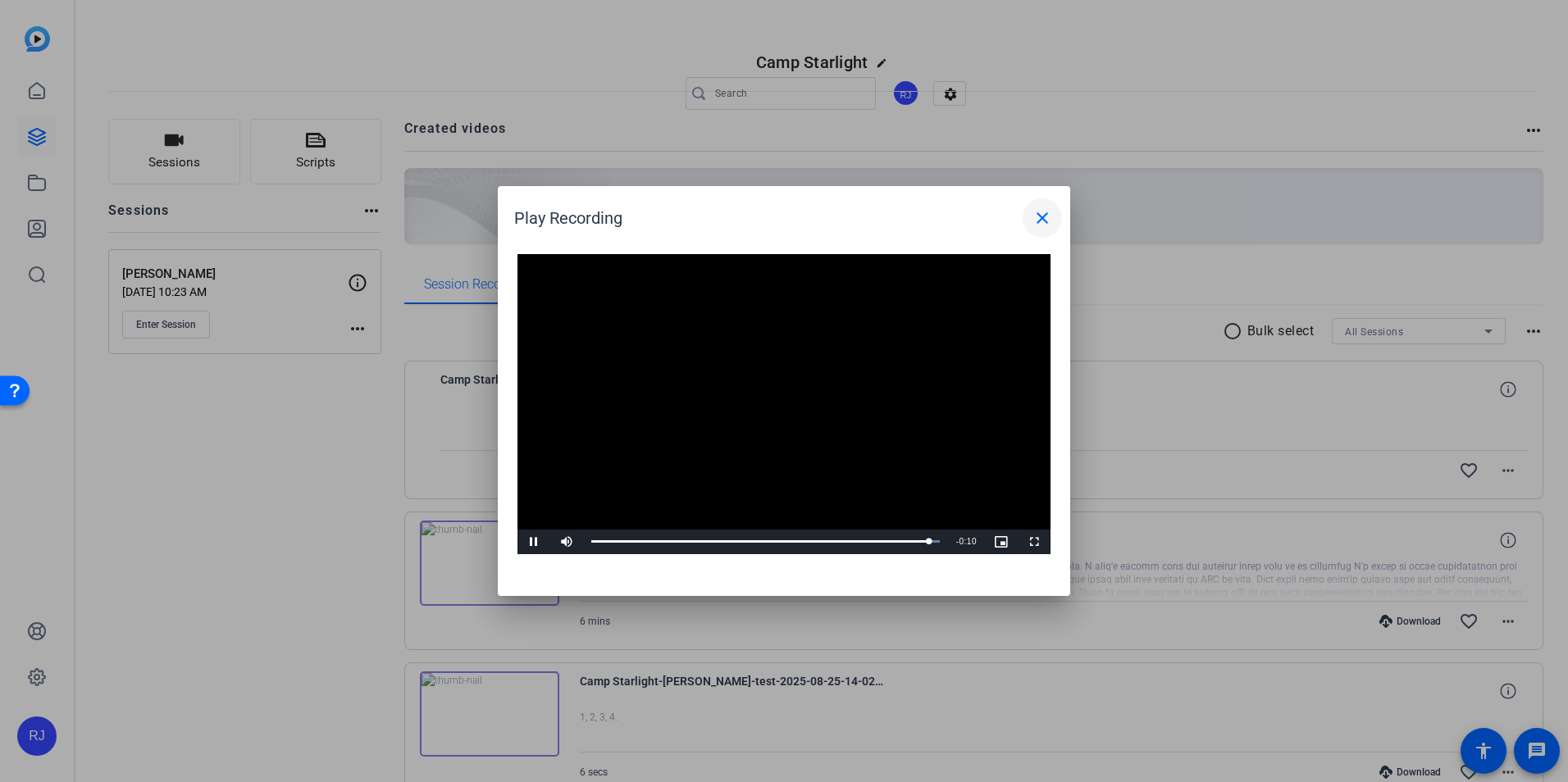
click at [0, 0] on mat-icon "close" at bounding box center [0, 0] width 0 height 0
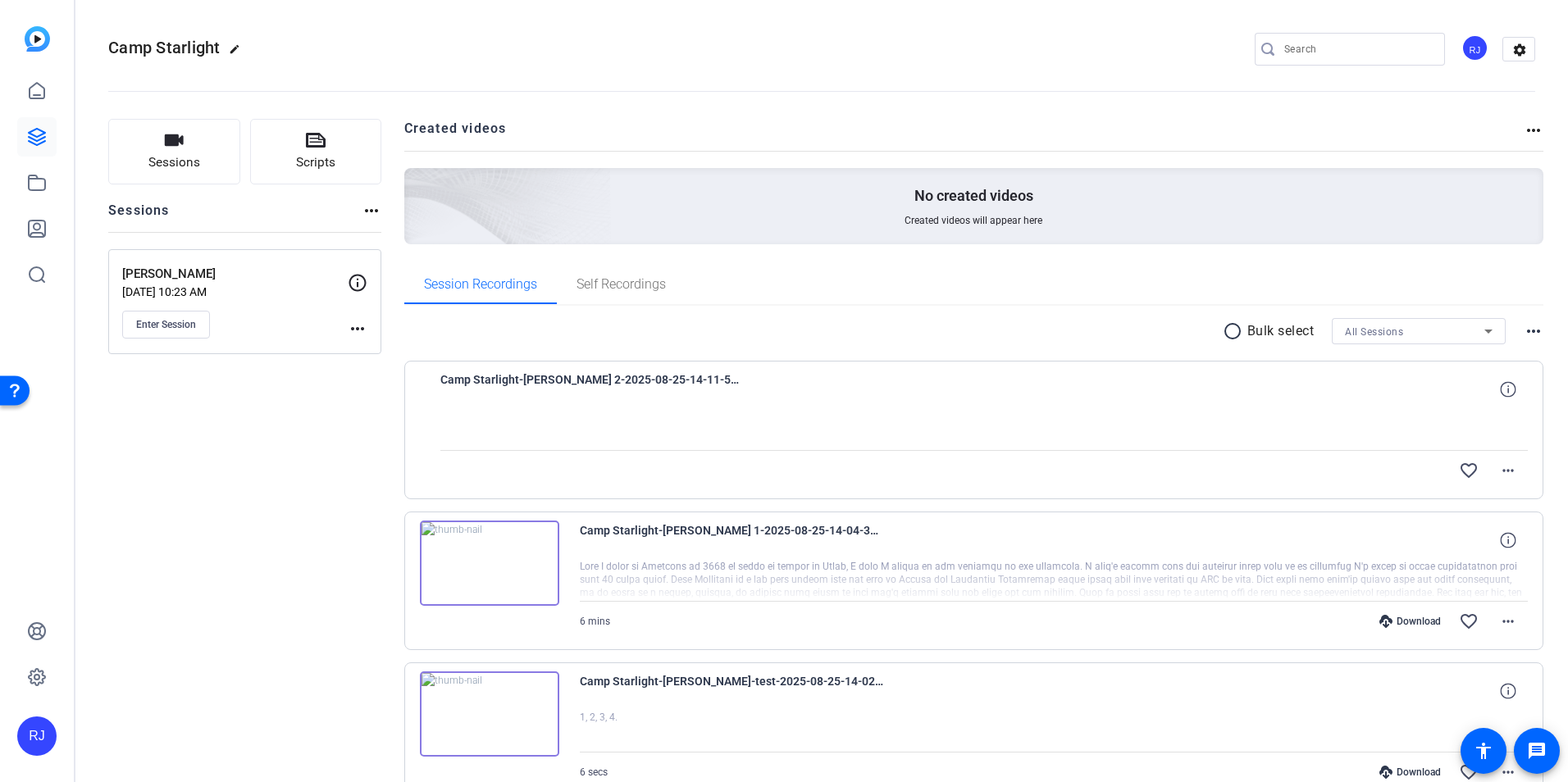
click at [358, 768] on div "Sessions Scripts Sessions more_horiz Randy Aug 22, 2025 @ 10:23 AM Enter Sessio…" at bounding box center [245, 486] width 273 height 734
click at [174, 326] on span "Enter Session" at bounding box center [166, 325] width 59 height 13
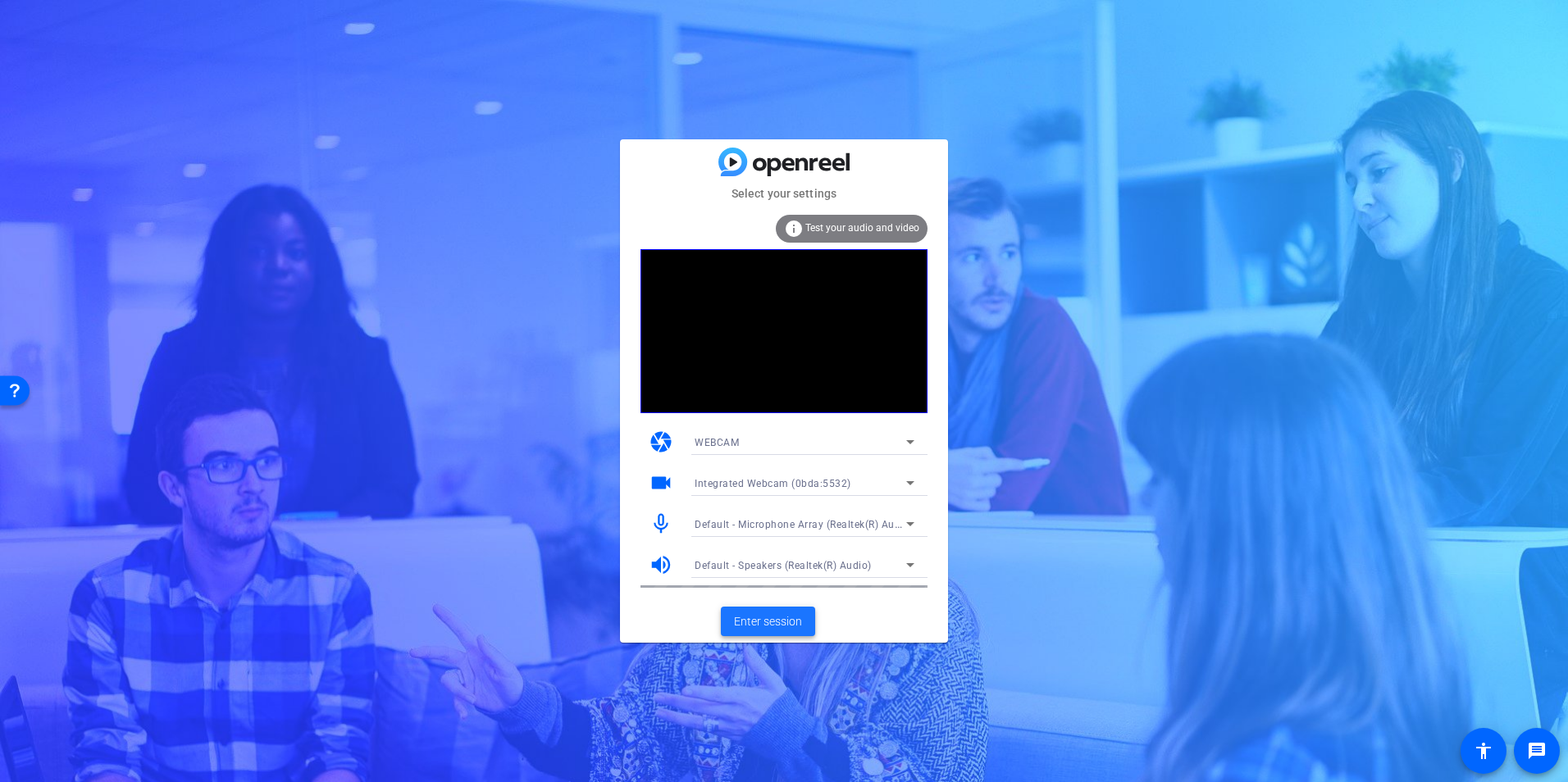
click at [745, 625] on span "Enter session" at bounding box center [767, 622] width 68 height 18
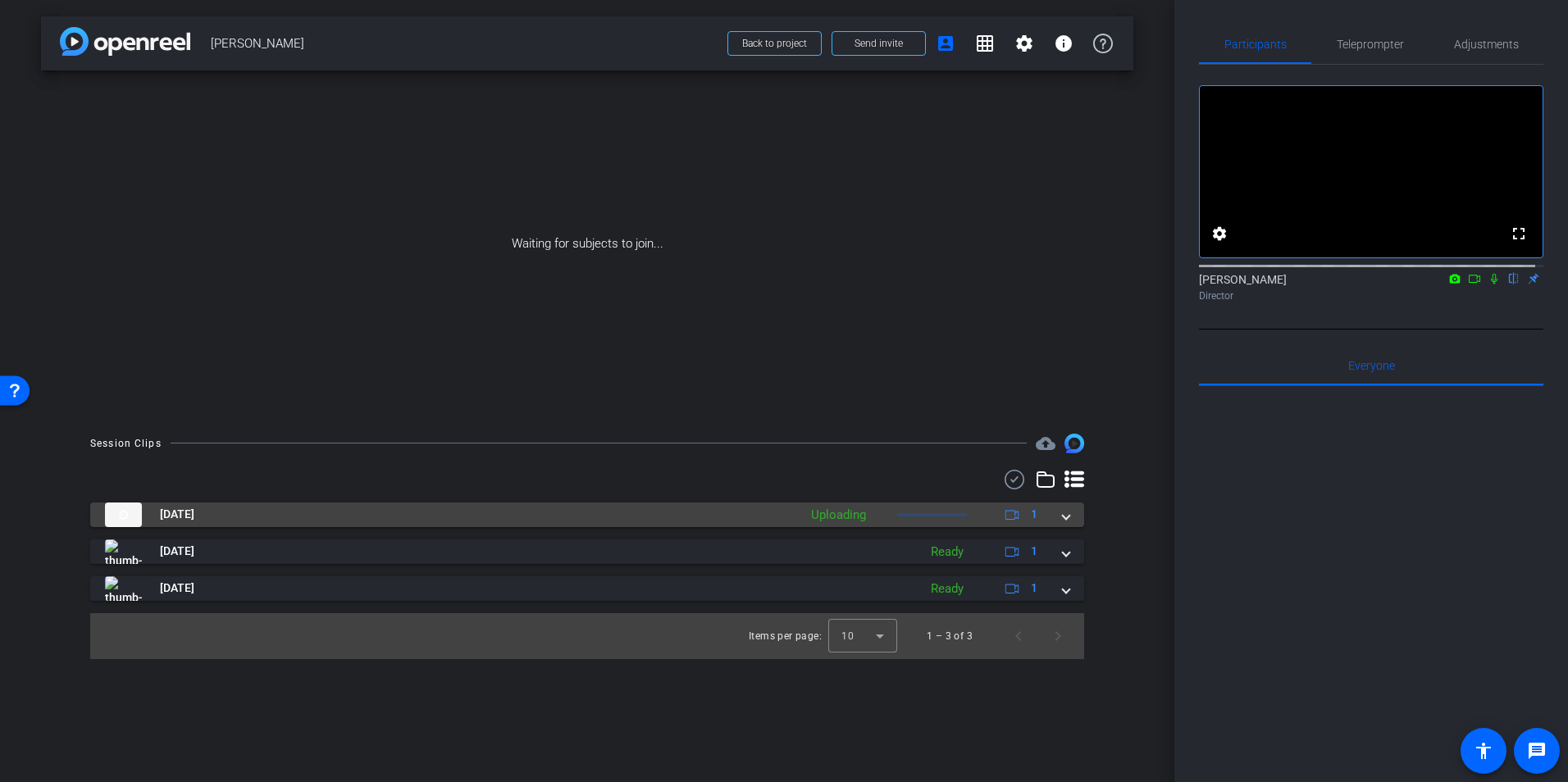
click at [1063, 520] on span at bounding box center [1066, 514] width 7 height 18
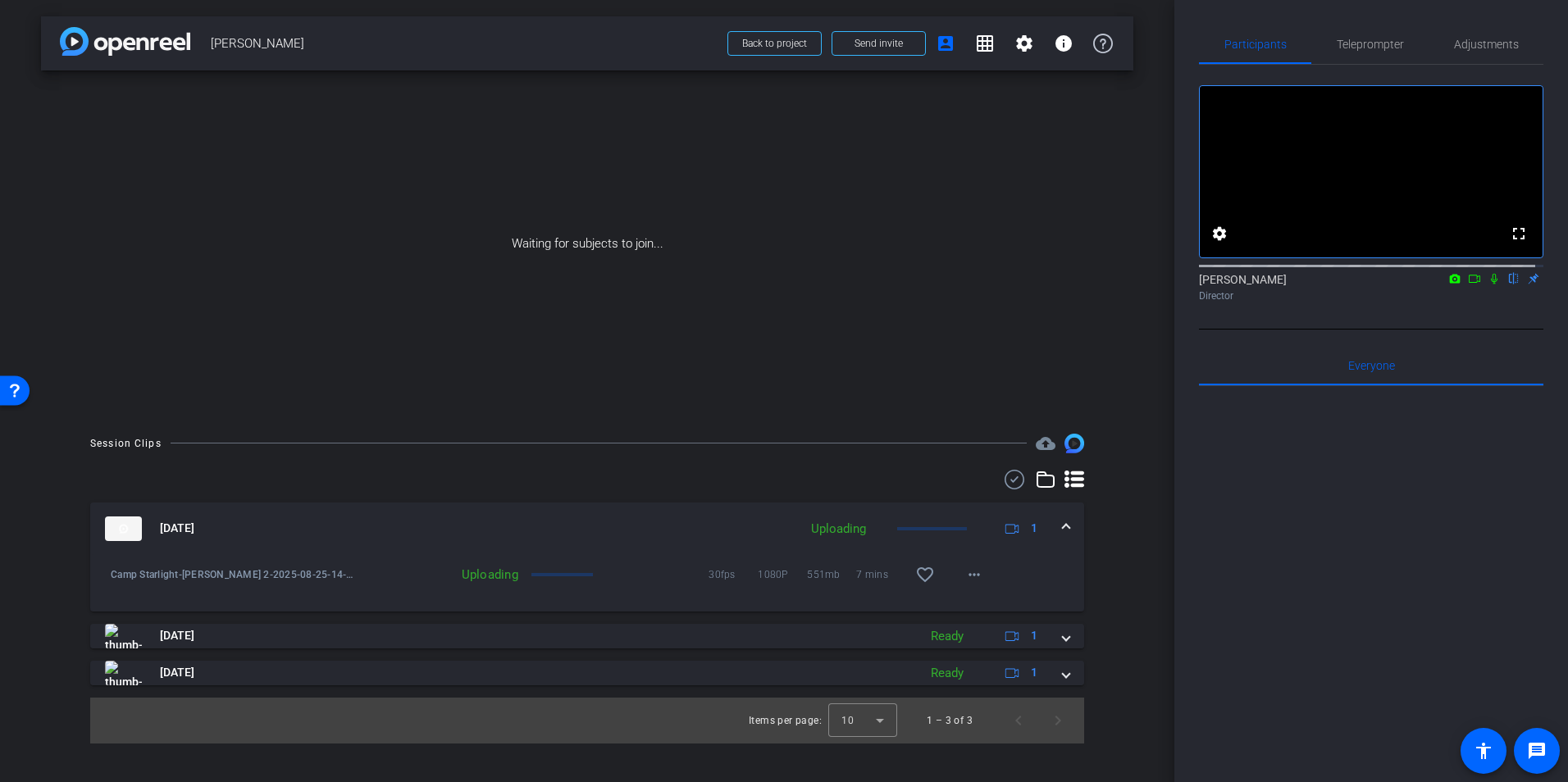
click at [54, 505] on div "Session Clips cloud_upload Aug 25, 2025 Uploading 1 Camp Starlight-Randy-Randy …" at bounding box center [587, 589] width 1092 height 310
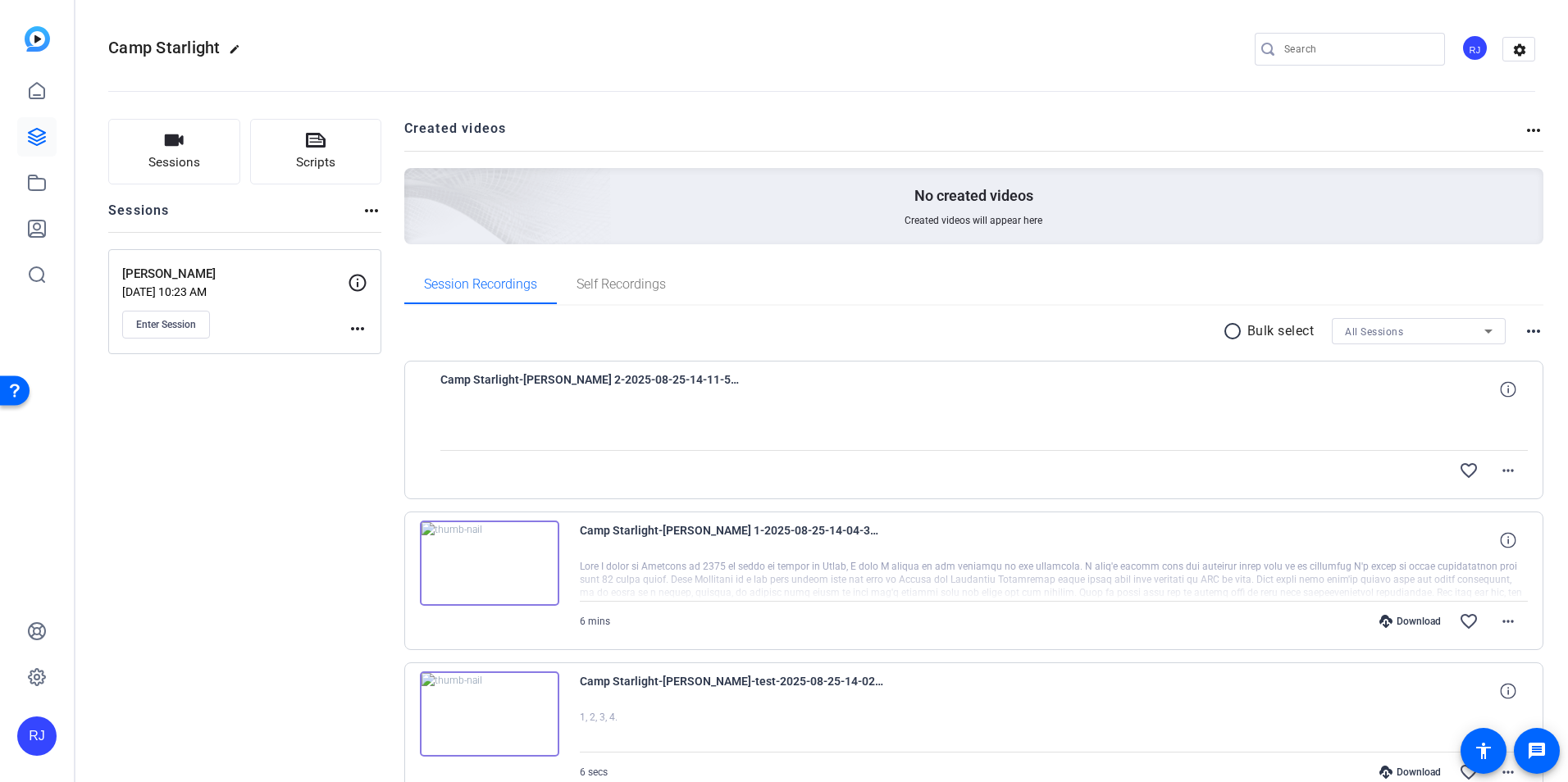
click at [336, 740] on div "Sessions Scripts Sessions more_horiz [PERSON_NAME] [DATE] 10:23 AM Enter Sessio…" at bounding box center [245, 486] width 273 height 734
click at [186, 321] on span "Enter Session" at bounding box center [166, 325] width 59 height 13
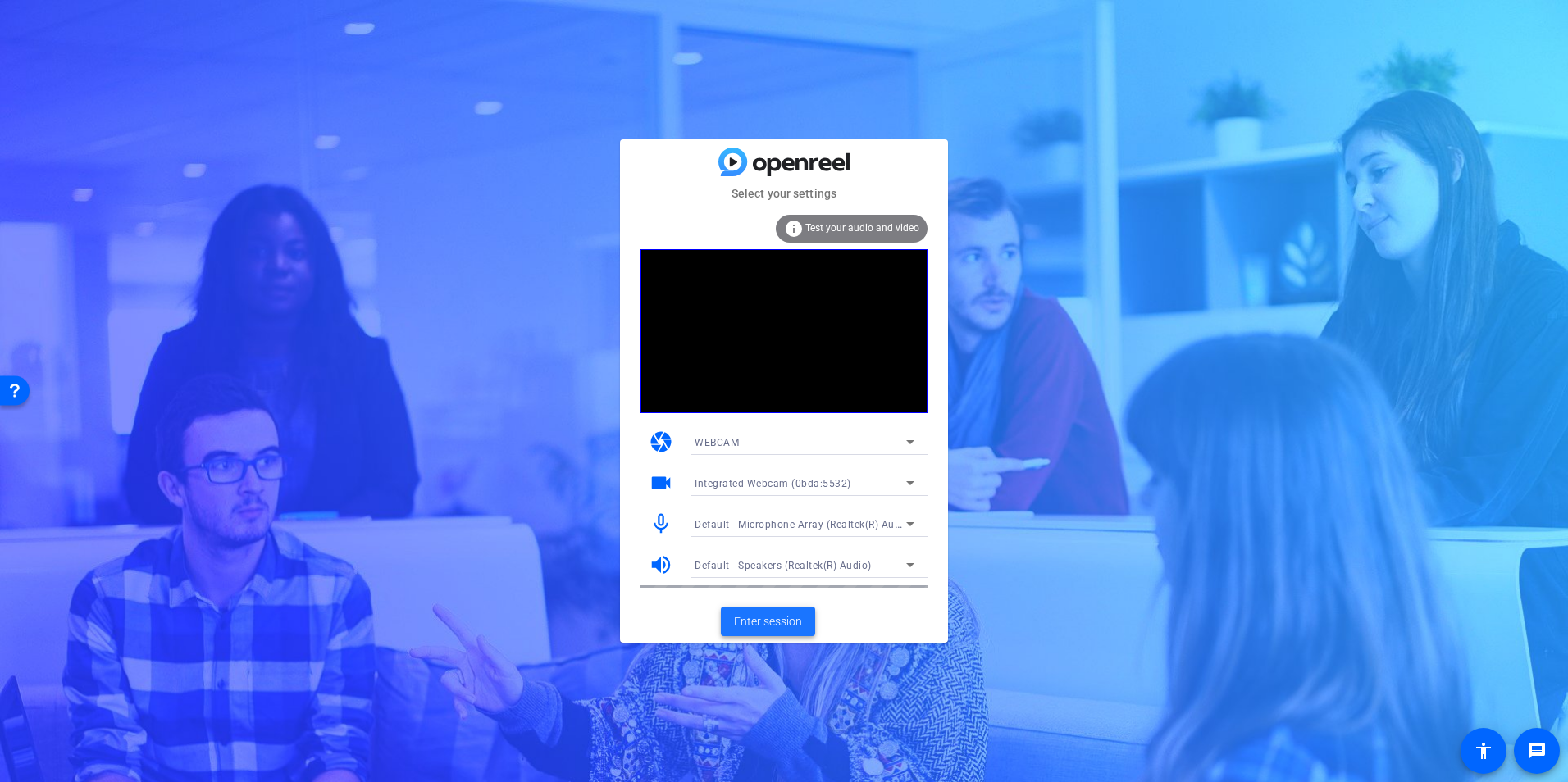
click at [746, 616] on span "Enter session" at bounding box center [767, 622] width 68 height 18
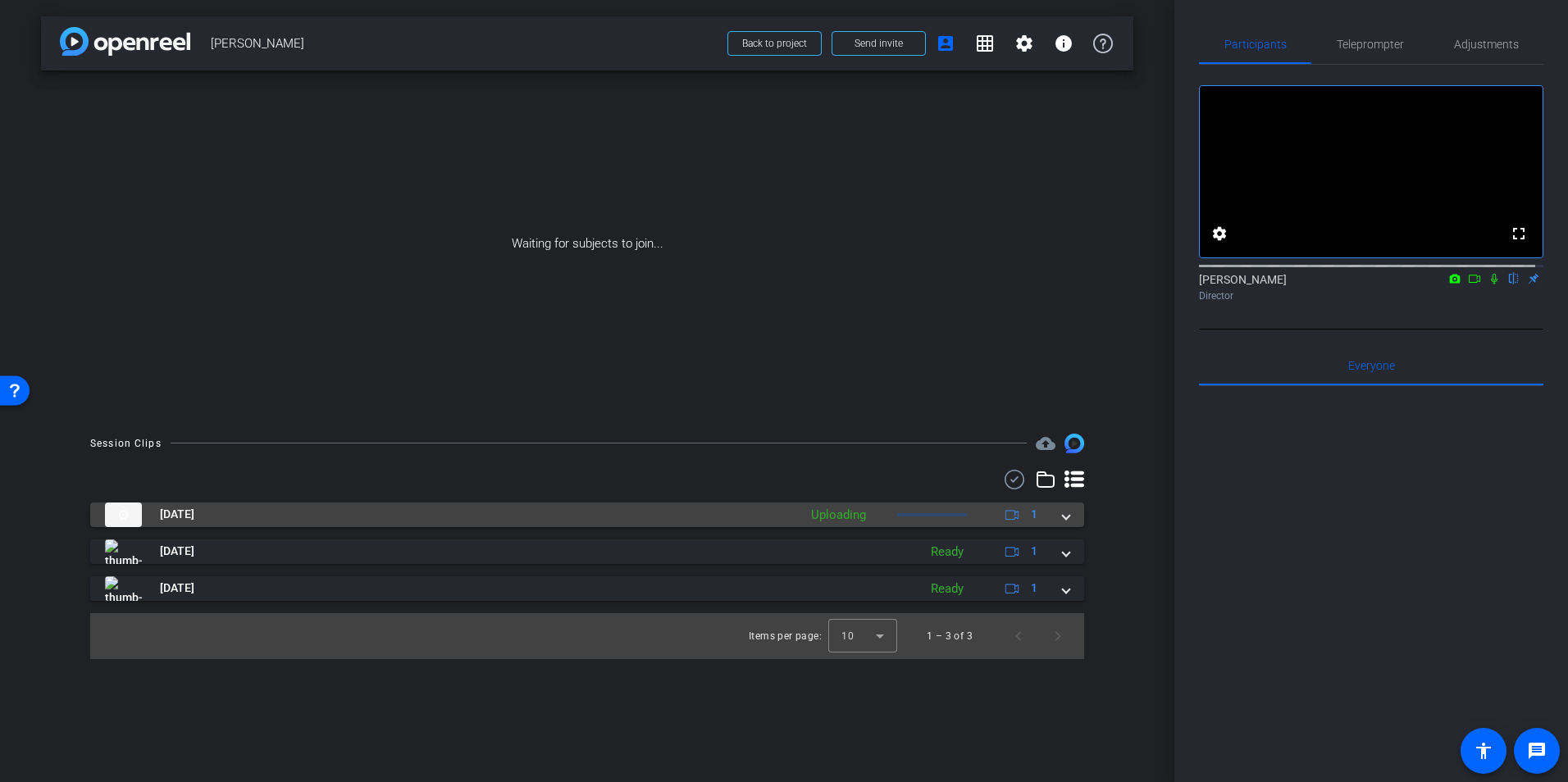
click at [1079, 515] on mat-expansion-panel-header "Aug 25, 2025 Uploading 1" at bounding box center [587, 514] width 994 height 24
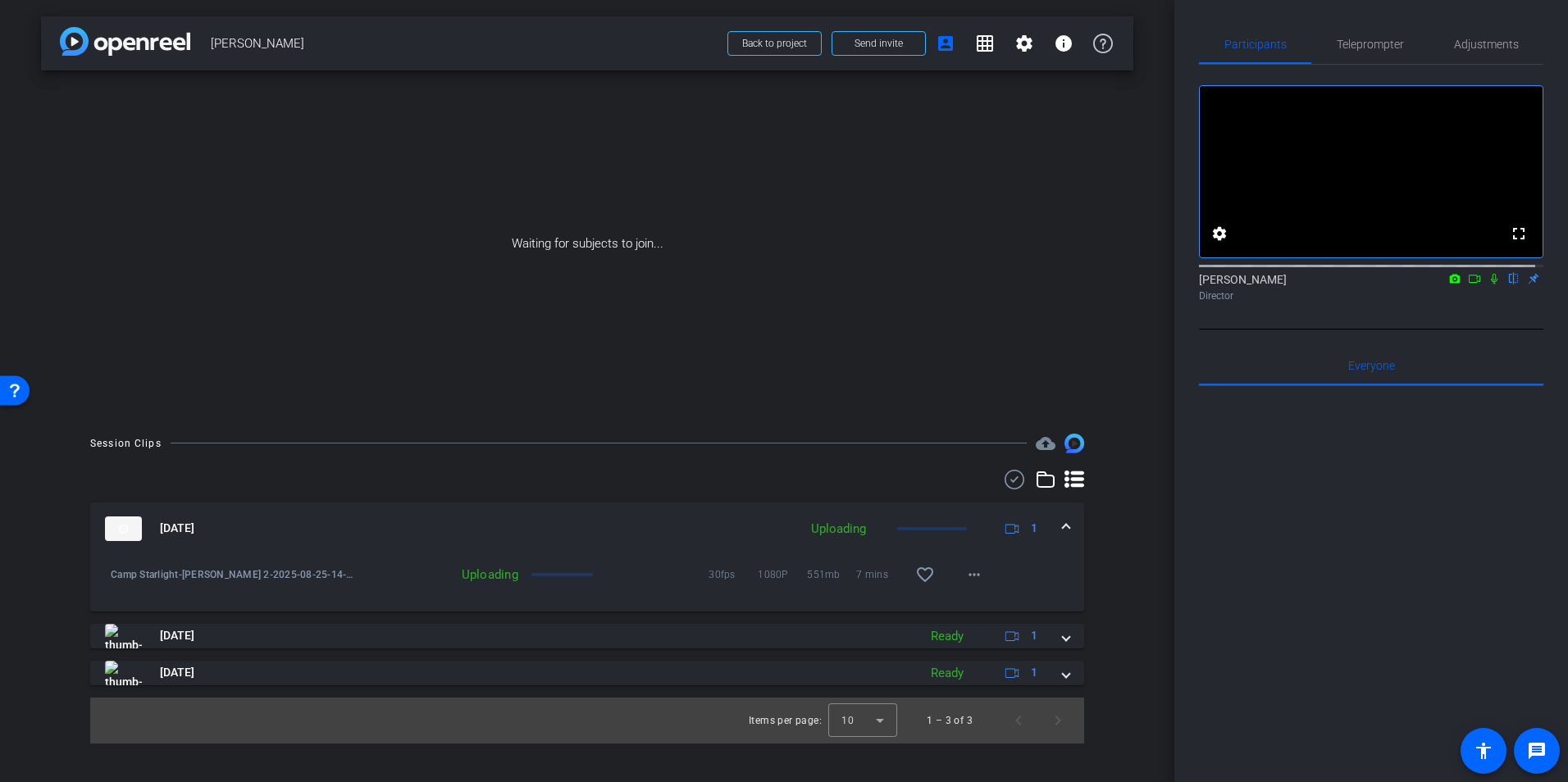
click at [1070, 527] on span at bounding box center [1066, 528] width 7 height 18
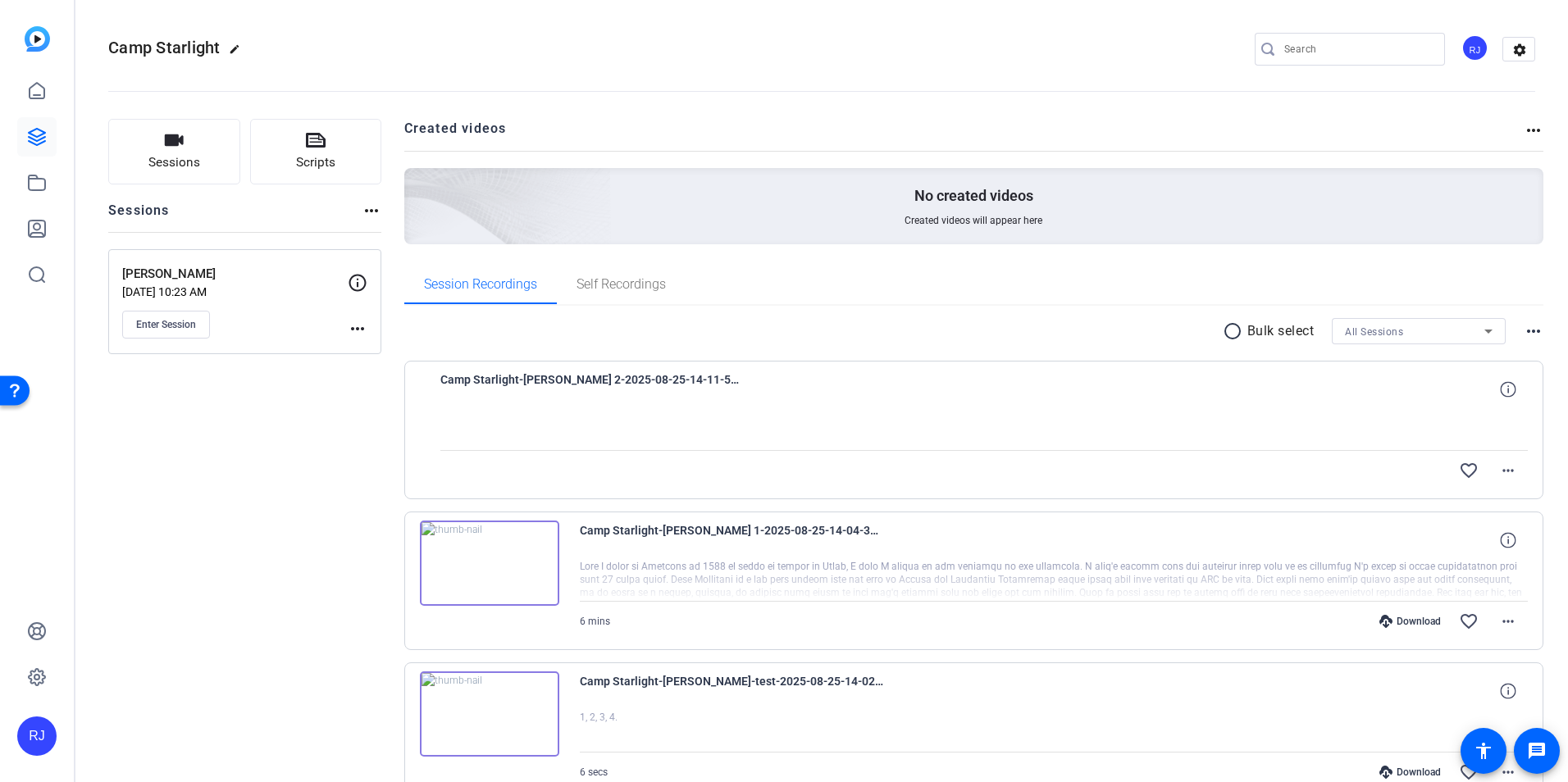
click at [350, 756] on div "Sessions Scripts Sessions more_horiz [PERSON_NAME] [DATE] 10:23 AM Enter Sessio…" at bounding box center [245, 486] width 273 height 734
click at [178, 322] on span "Enter Session" at bounding box center [166, 325] width 59 height 13
click at [238, 749] on div "Sessions Scripts Sessions more_horiz Randy Aug 22, 2025 @ 10:23 AM Enter Sessio…" at bounding box center [245, 486] width 273 height 734
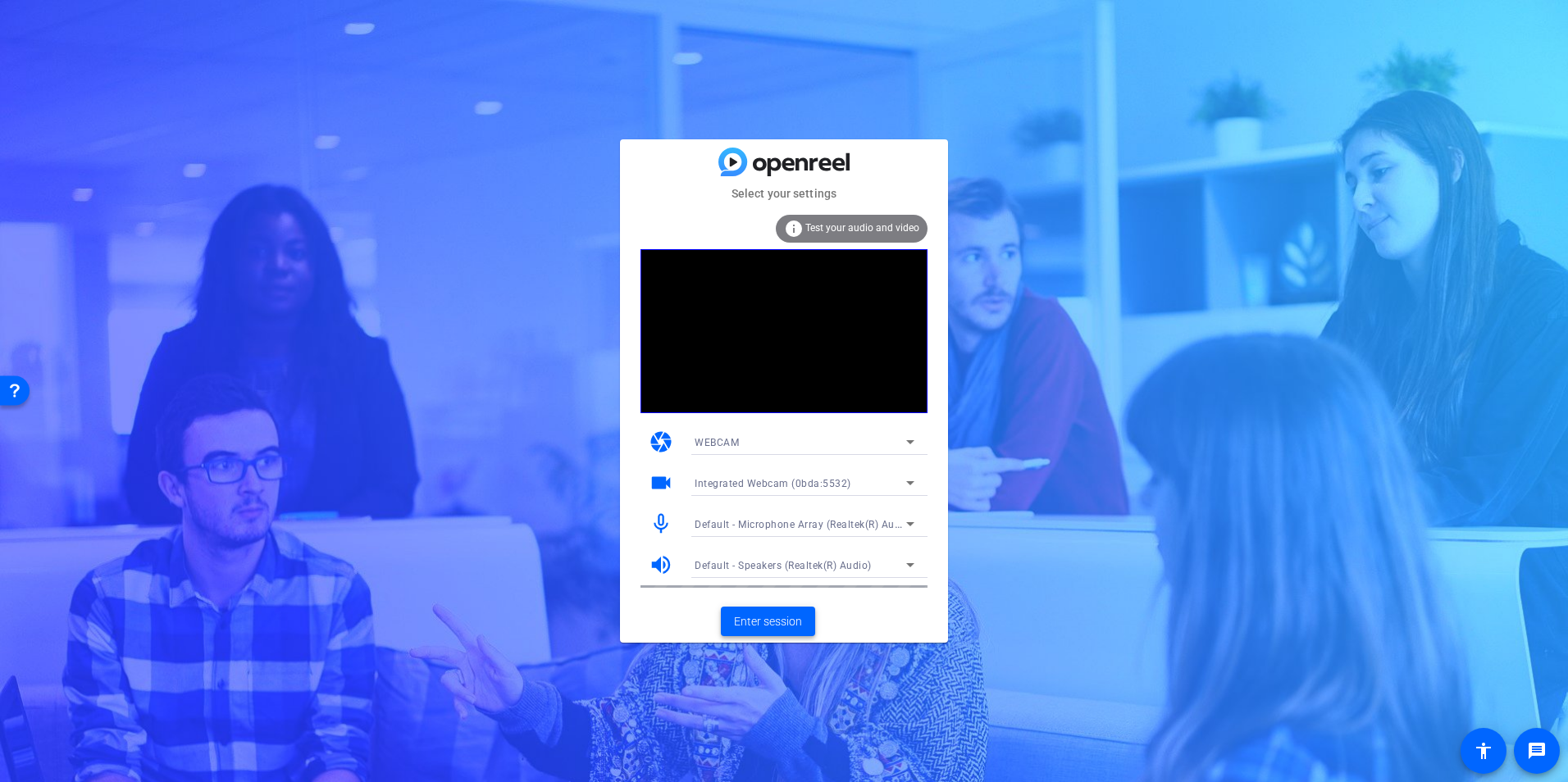
click at [783, 627] on span "Enter session" at bounding box center [767, 622] width 68 height 18
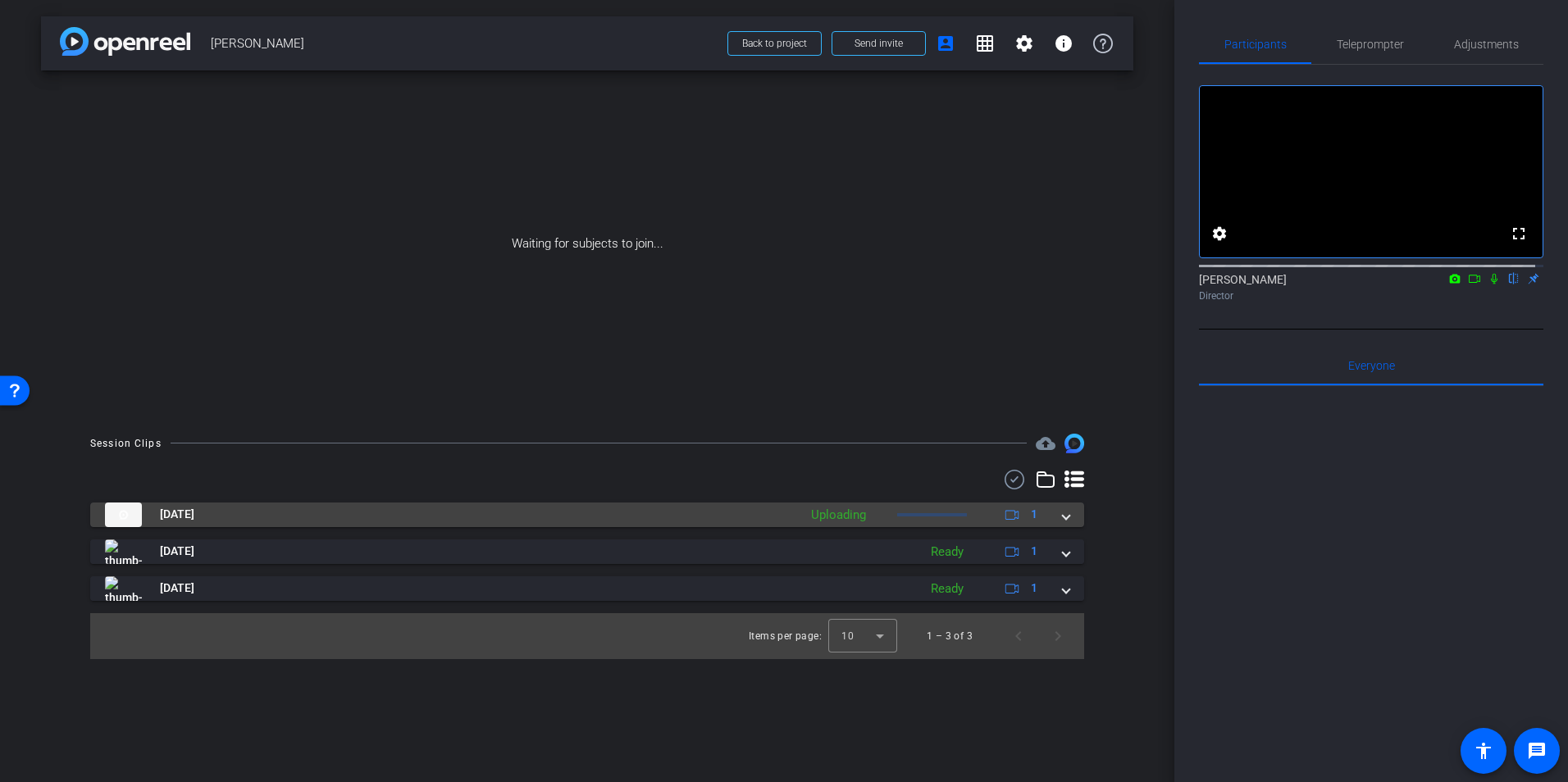
click at [1063, 515] on span at bounding box center [1066, 514] width 7 height 18
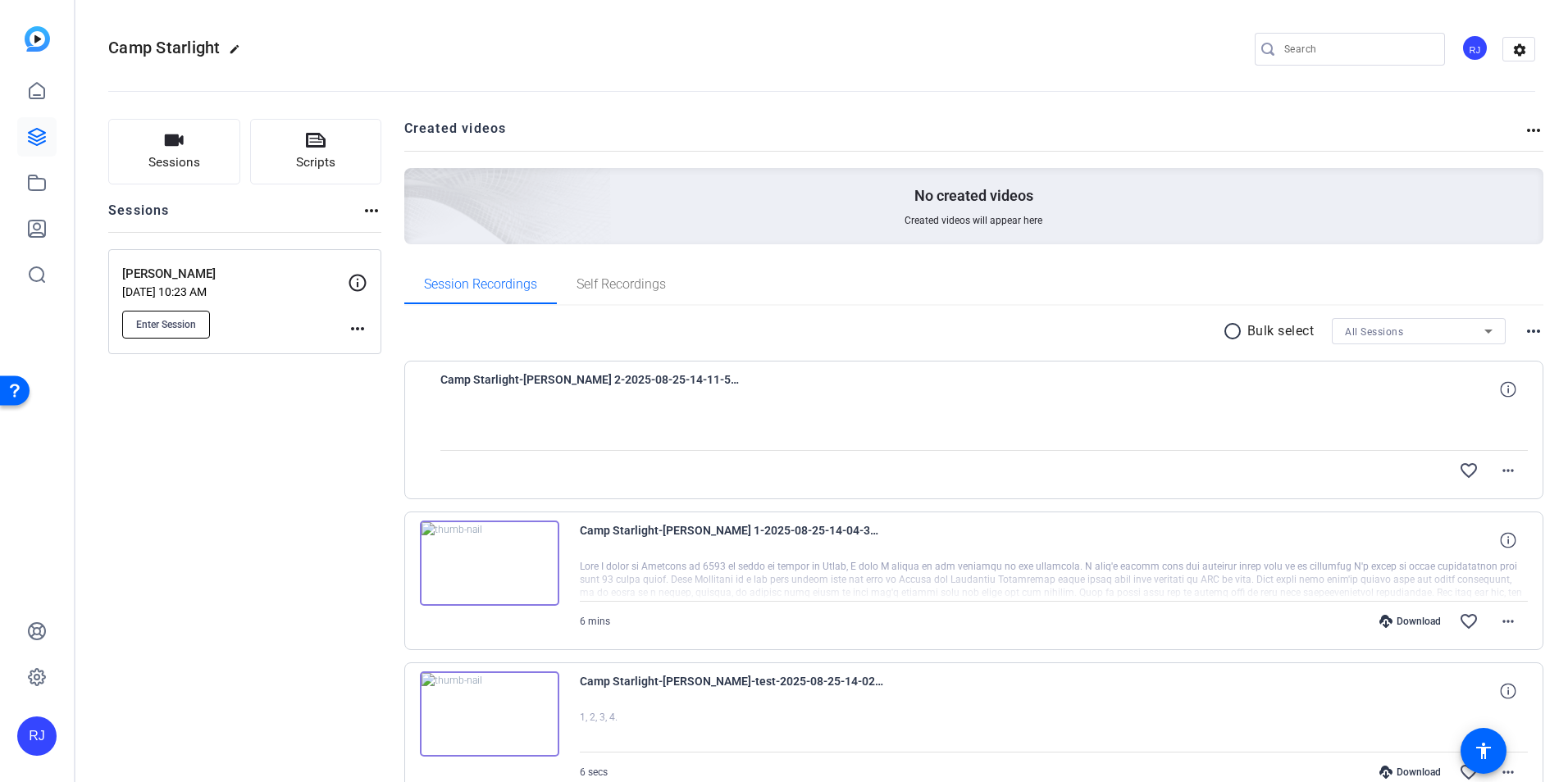
click at [163, 325] on span "Enter Session" at bounding box center [166, 325] width 59 height 13
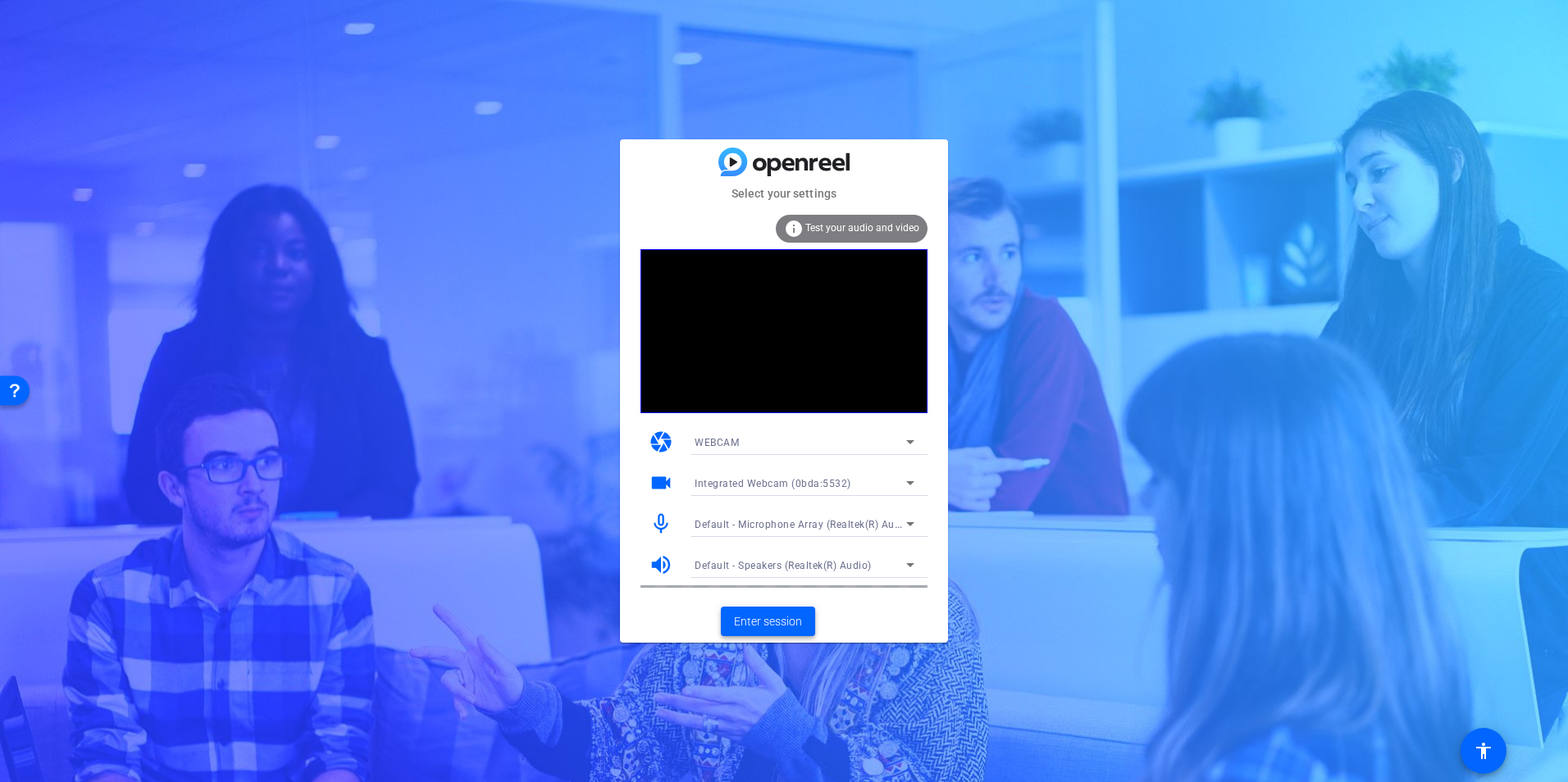
click at [795, 626] on span "Enter session" at bounding box center [767, 622] width 68 height 18
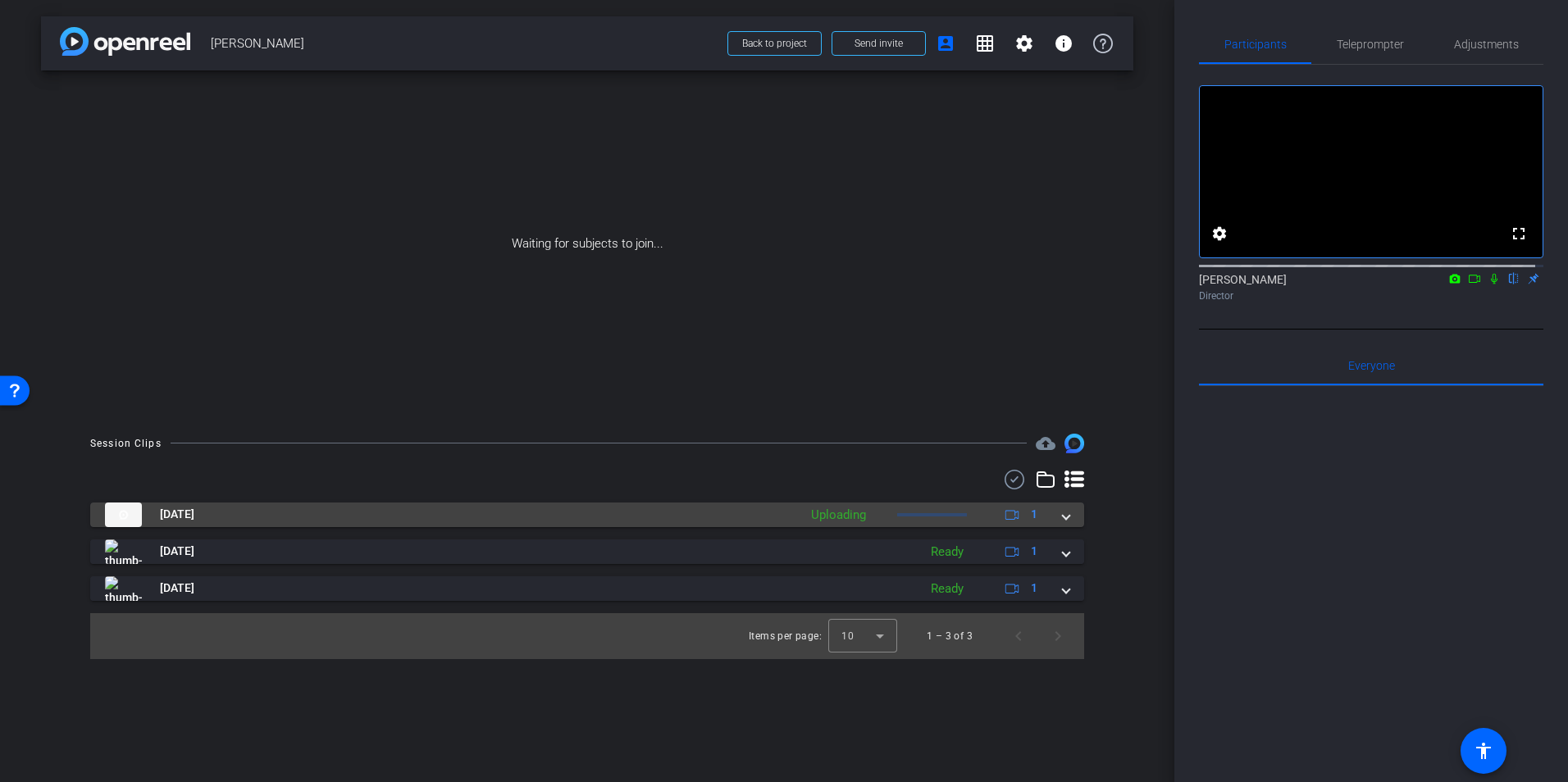
click at [1066, 514] on span at bounding box center [1066, 514] width 7 height 18
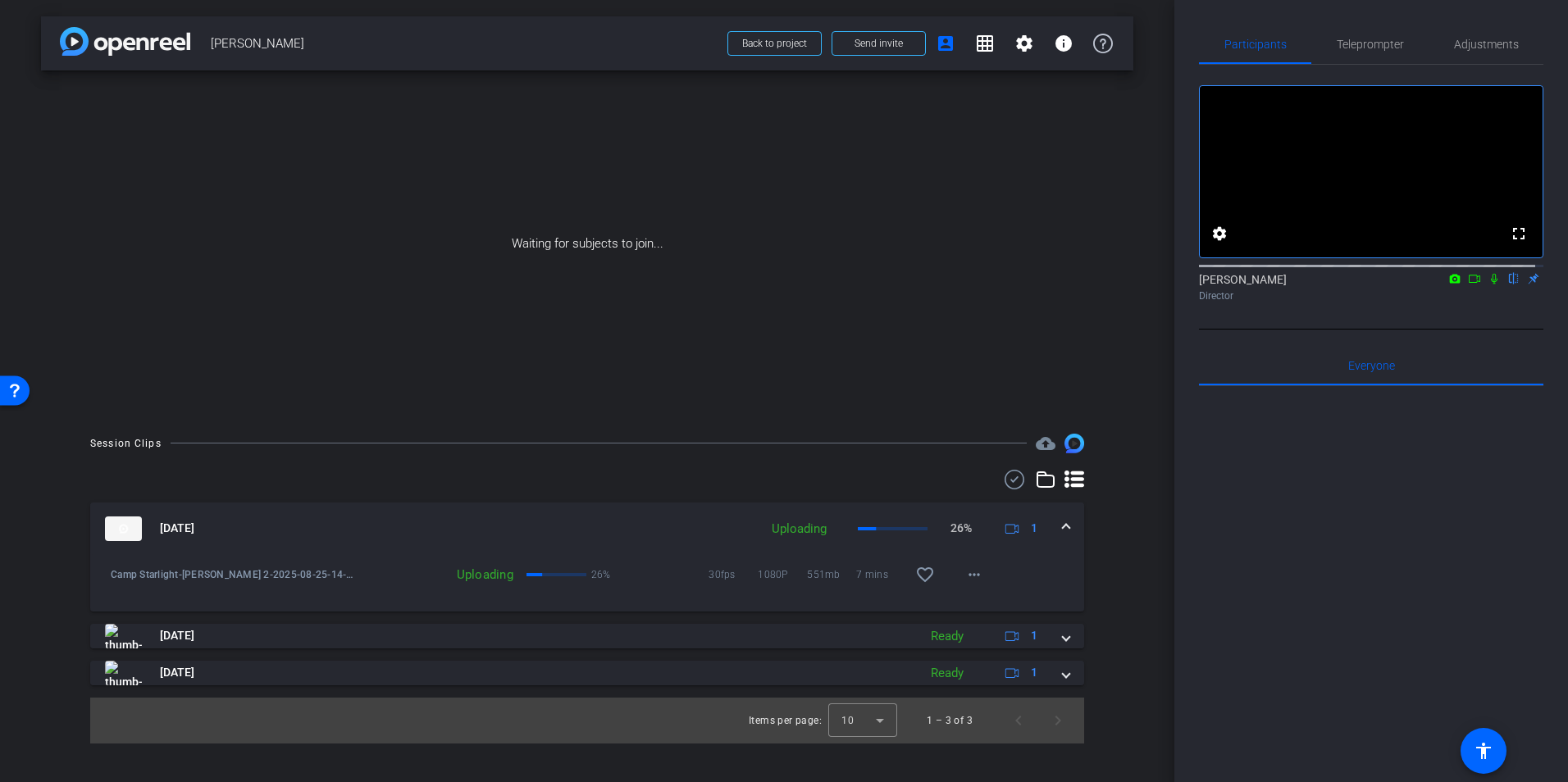
click at [50, 495] on div "Session Clips cloud_upload Aug 25, 2025 Uploading 26% 1 Camp Starlight-Randy-Ra…" at bounding box center [587, 589] width 1092 height 310
click at [1296, 572] on div at bounding box center [1371, 589] width 344 height 406
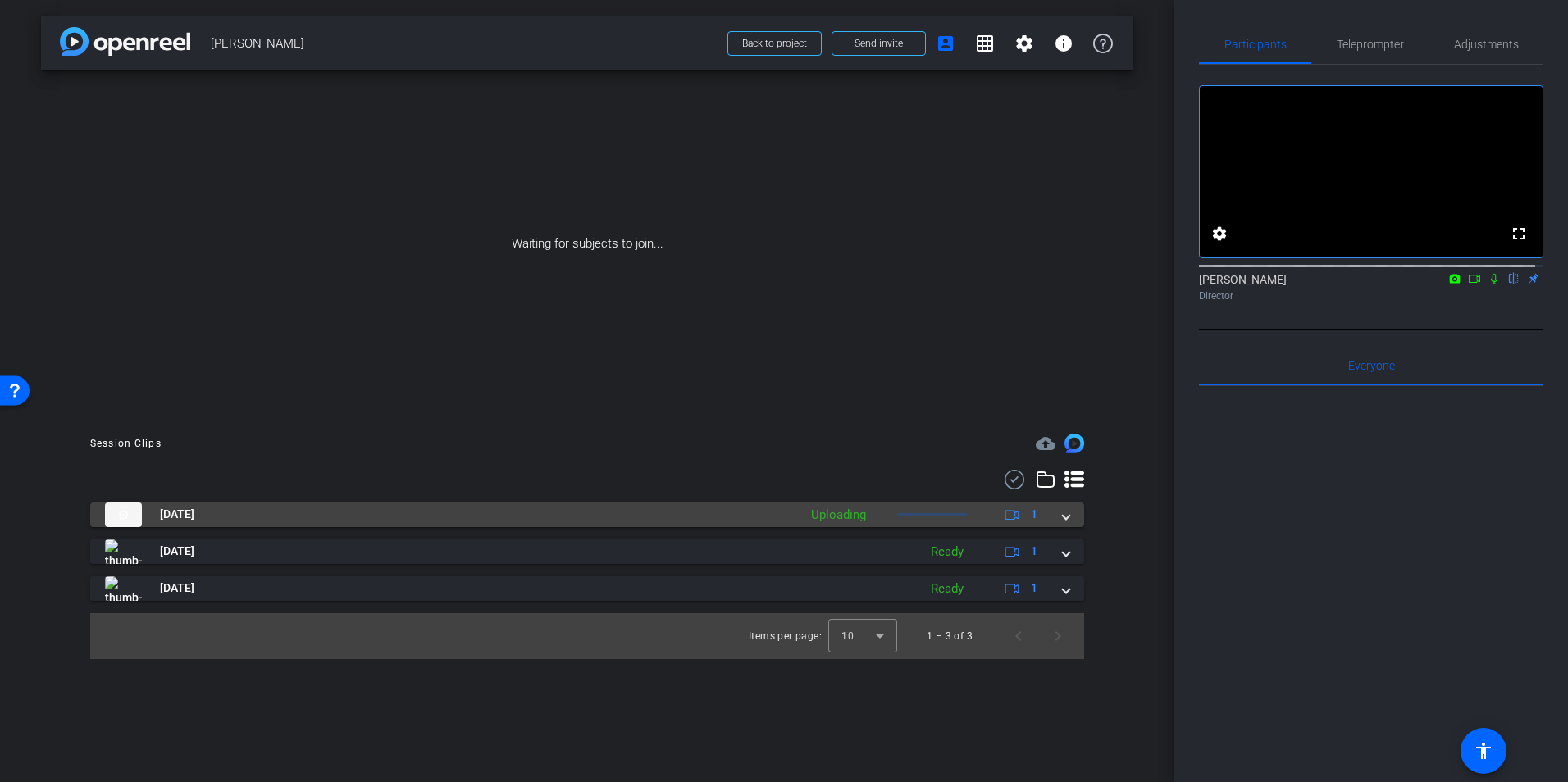
click at [1060, 516] on div "Aug 25, 2025 Uploading 1" at bounding box center [584, 514] width 958 height 24
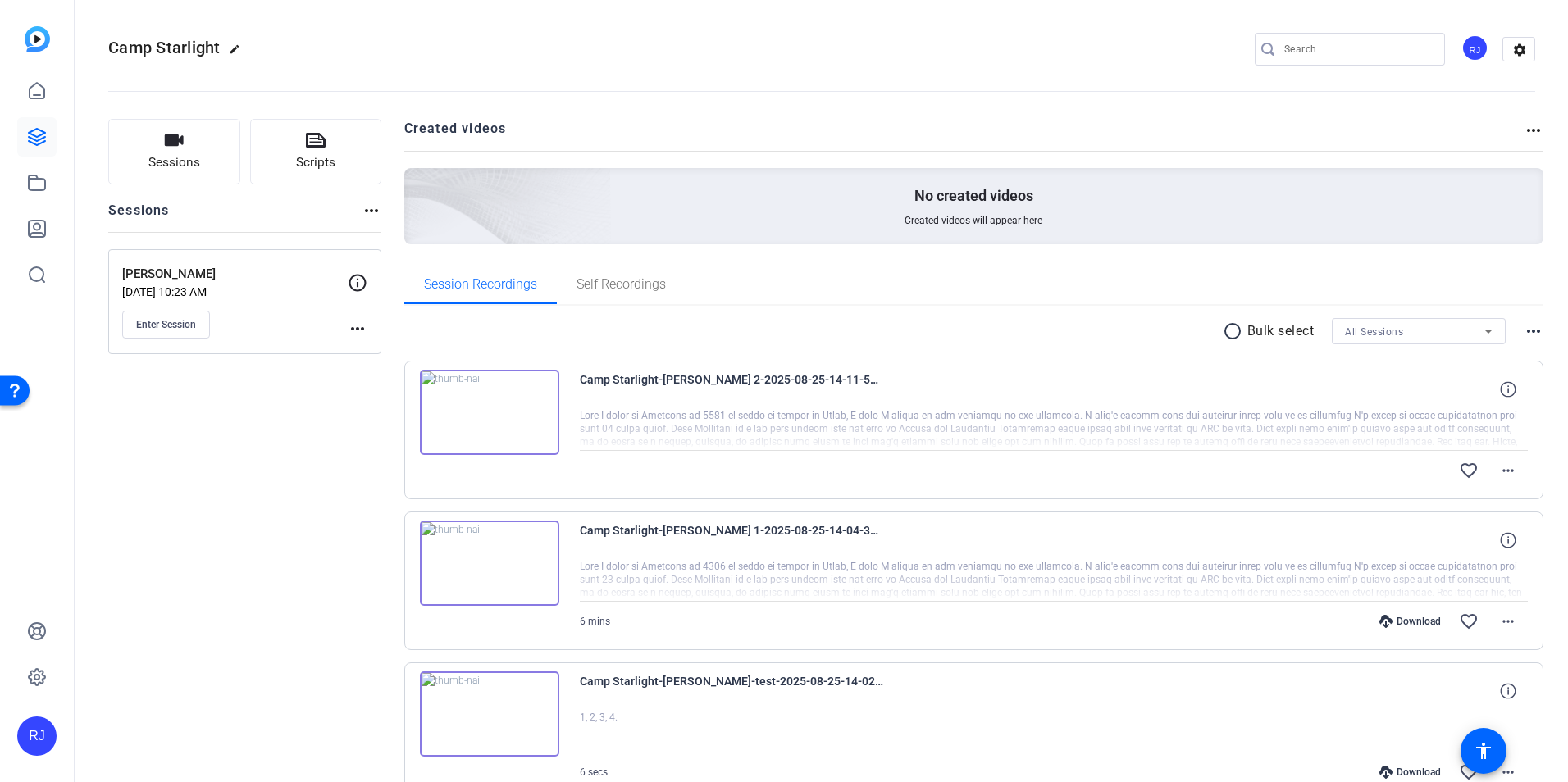
click at [487, 405] on img at bounding box center [489, 413] width 139 height 85
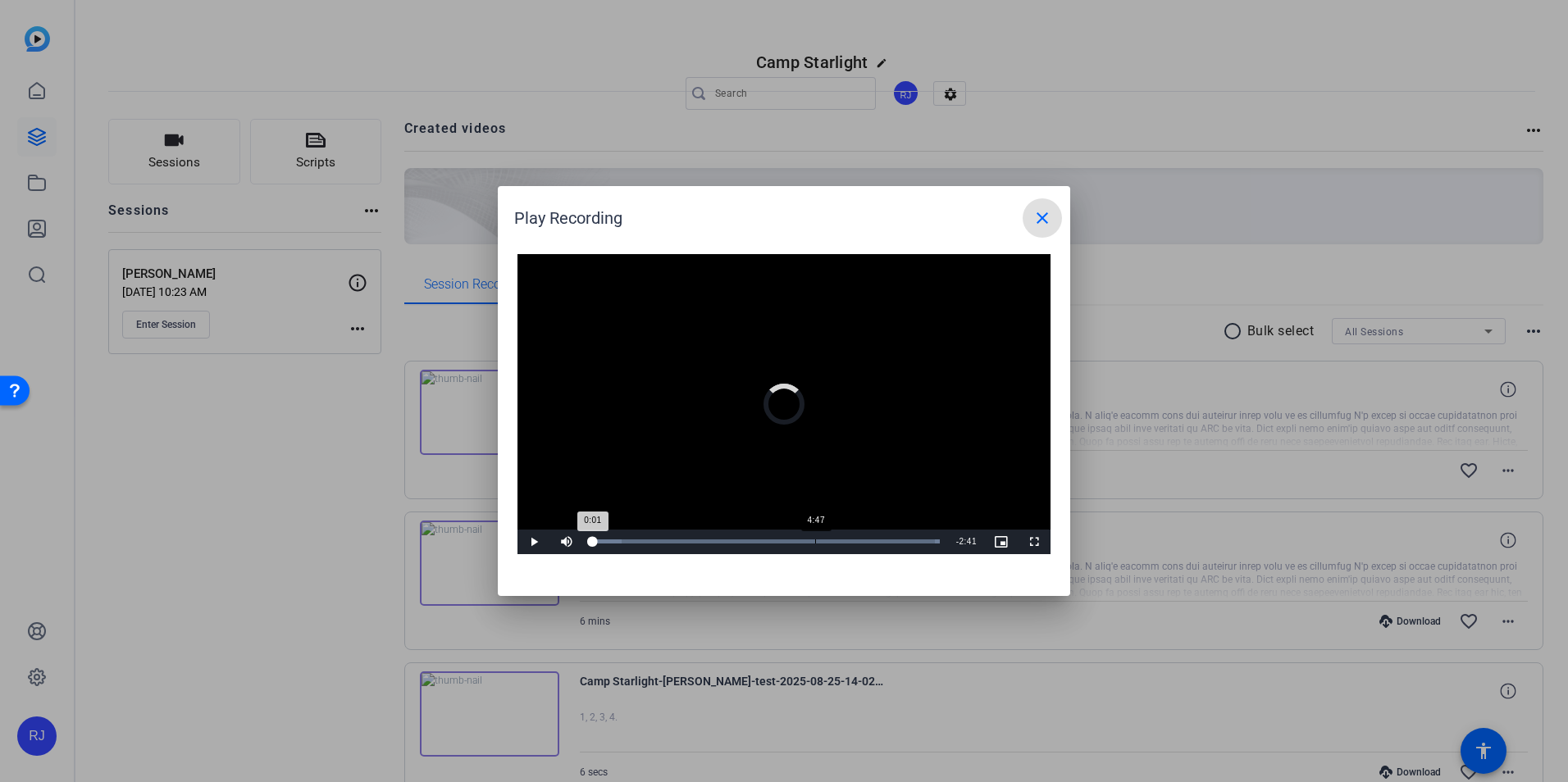
click at [815, 538] on div "Loaded : 100.00% 4:47 0:01" at bounding box center [766, 542] width 365 height 24
click at [1043, 214] on mat-icon "close" at bounding box center [1043, 219] width 20 height 20
